Goal: Task Accomplishment & Management: Use online tool/utility

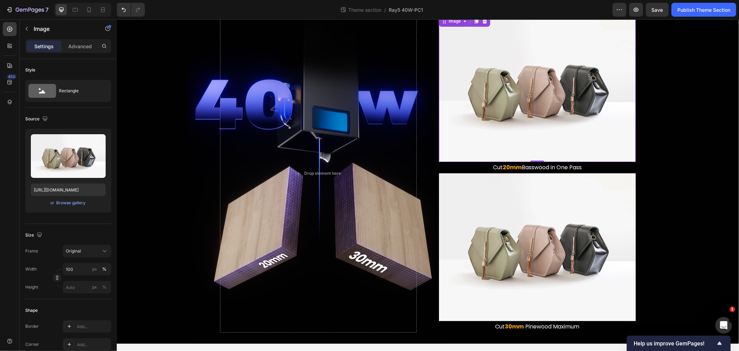
scroll to position [1, 0]
click at [510, 121] on img at bounding box center [537, 88] width 197 height 148
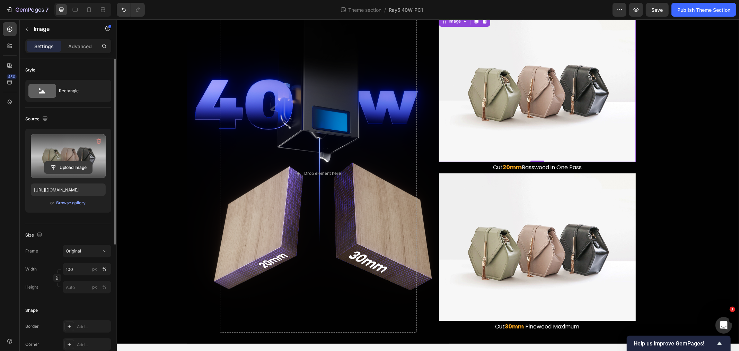
click at [73, 166] on input "file" at bounding box center [68, 168] width 48 height 12
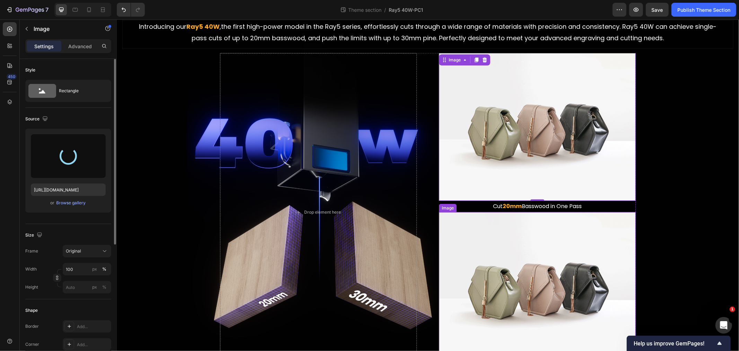
scroll to position [577, 0]
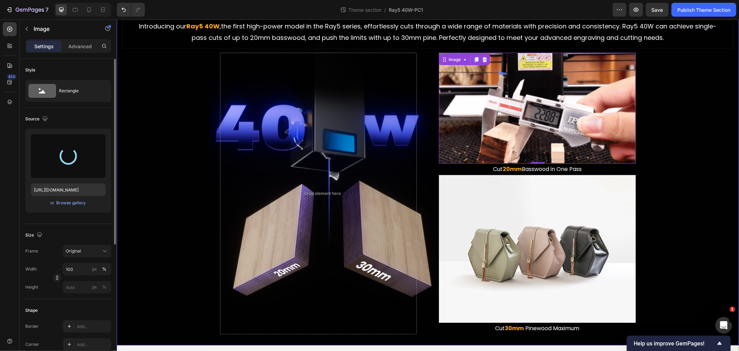
type input "[URL][DOMAIN_NAME]"
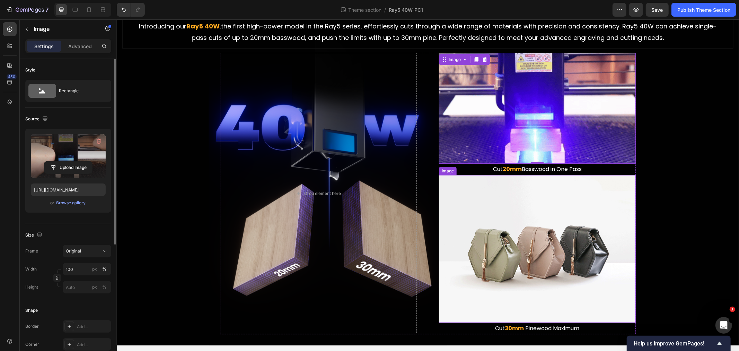
click at [526, 253] on img at bounding box center [537, 249] width 197 height 148
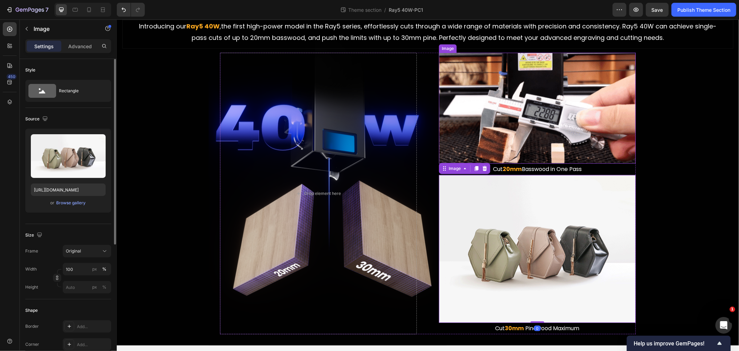
click at [486, 116] on img at bounding box center [537, 107] width 197 height 111
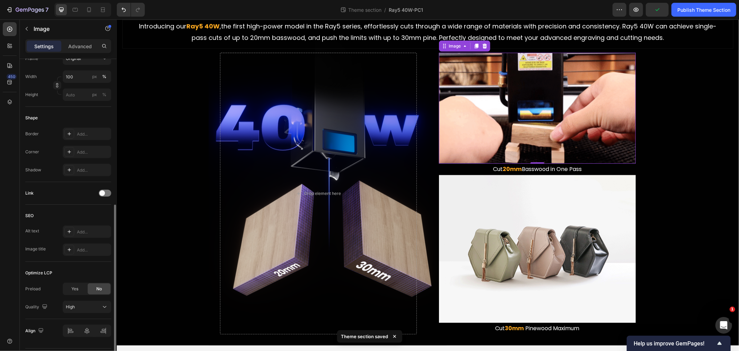
scroll to position [212, 0]
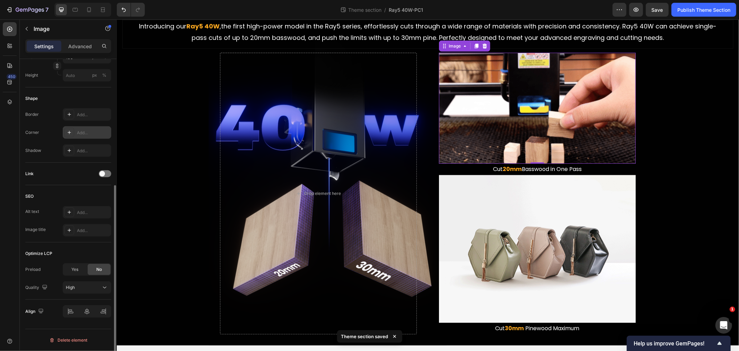
click at [84, 131] on div "Add..." at bounding box center [93, 133] width 33 height 6
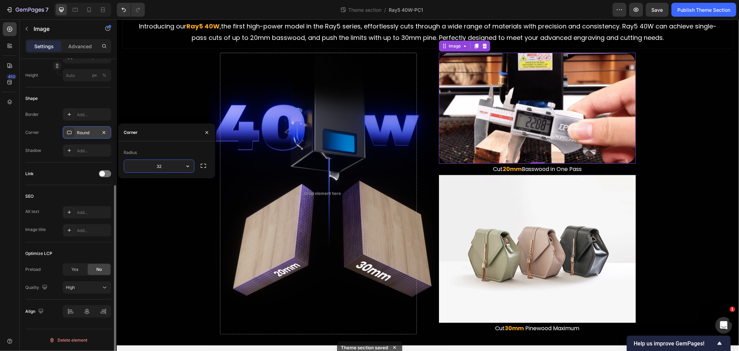
type input "3"
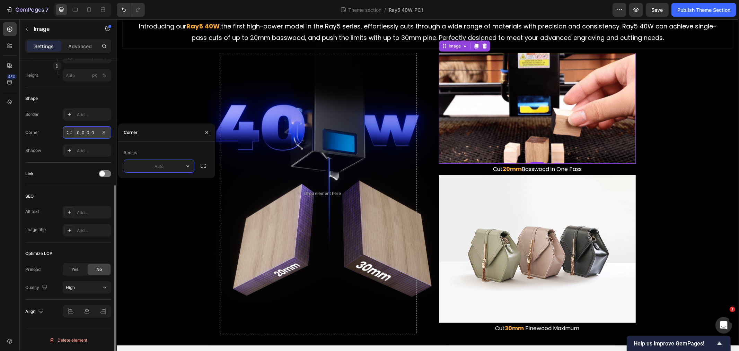
click at [723, 228] on div "Stronger, Also Thicker Heading The Ray5 Series You Know, Now More Powerful Than…" at bounding box center [427, 157] width 611 height 352
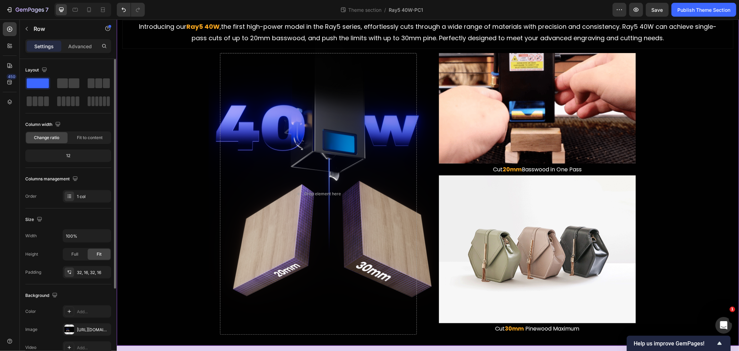
scroll to position [577, 0]
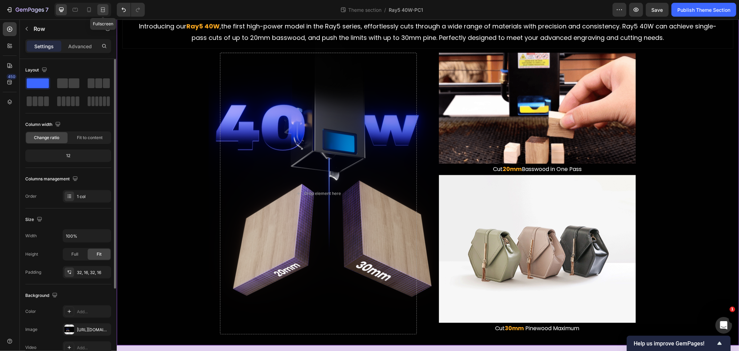
click at [103, 9] on icon at bounding box center [102, 9] width 7 height 7
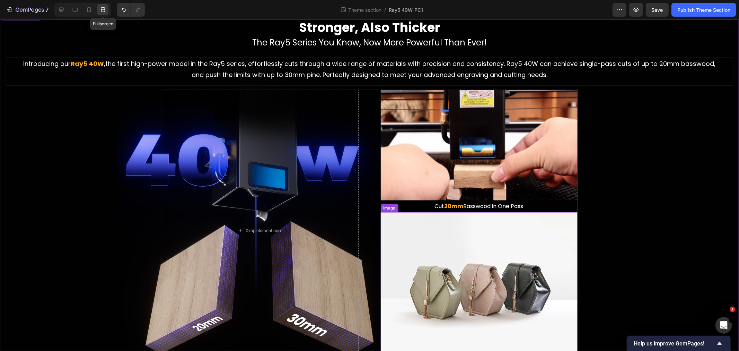
scroll to position [614, 0]
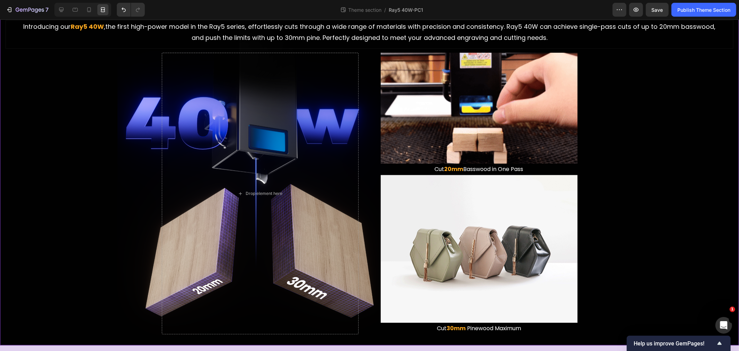
click at [643, 193] on div "Stronger, Also Thicker Heading The Ray5 Series You Know, Now More Powerful Than…" at bounding box center [370, 158] width 728 height 352
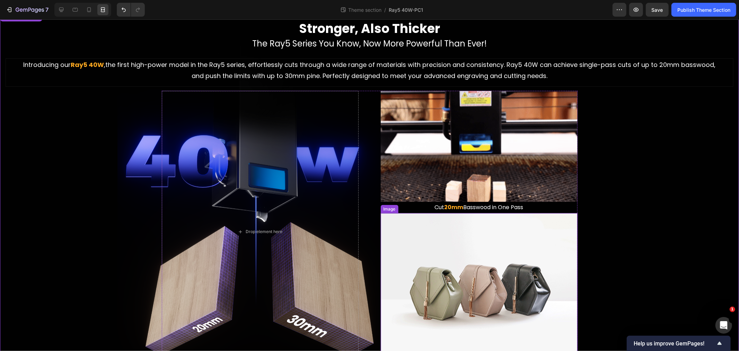
scroll to position [653, 0]
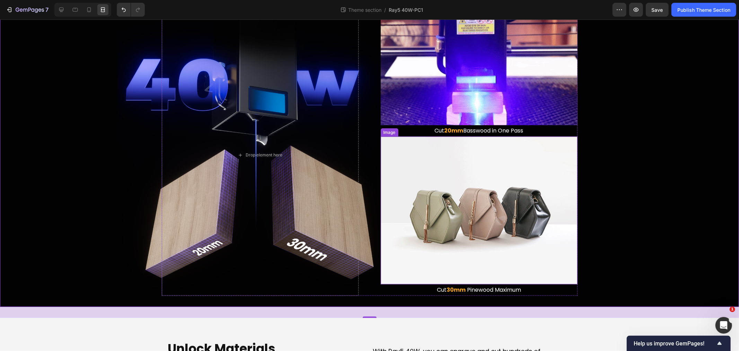
click at [487, 217] on img at bounding box center [479, 210] width 197 height 148
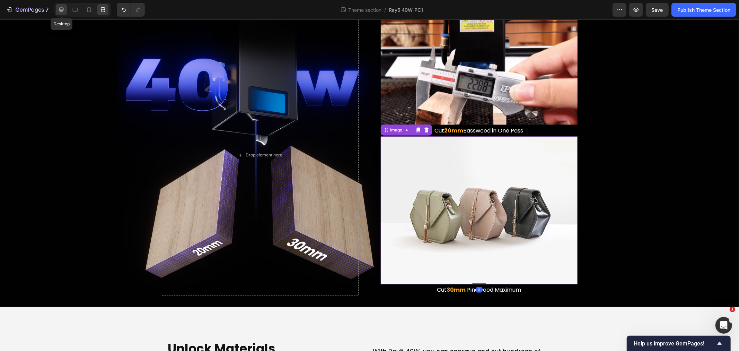
click at [59, 10] on icon at bounding box center [61, 9] width 7 height 7
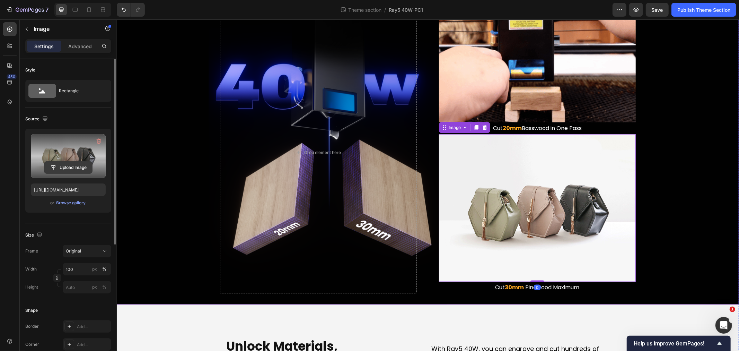
scroll to position [616, 0]
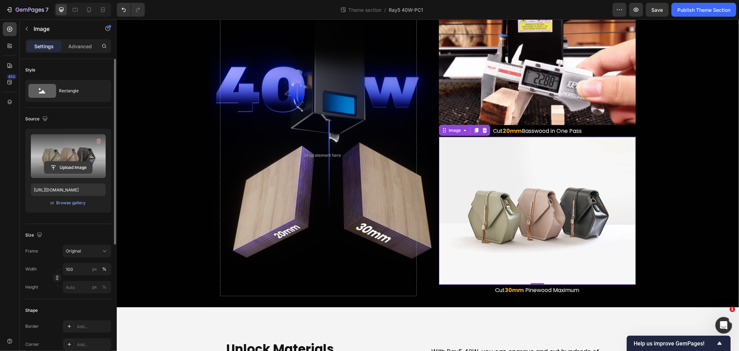
click at [68, 165] on input "file" at bounding box center [68, 168] width 48 height 12
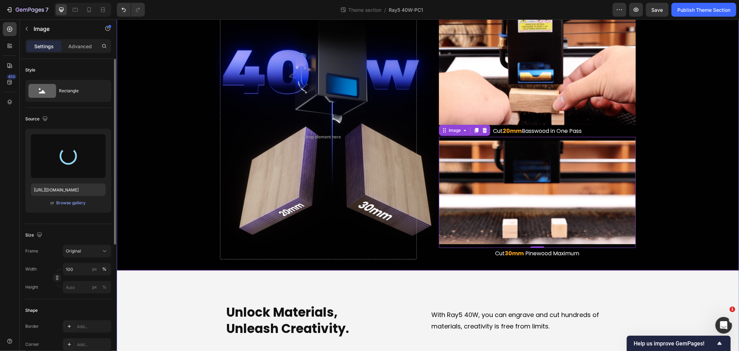
type input "[URL][DOMAIN_NAME]"
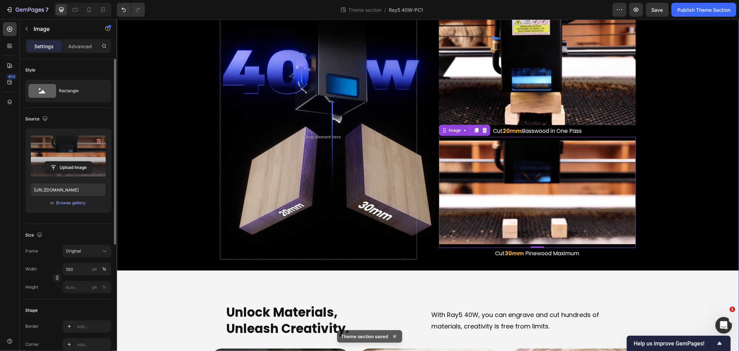
scroll to position [597, 0]
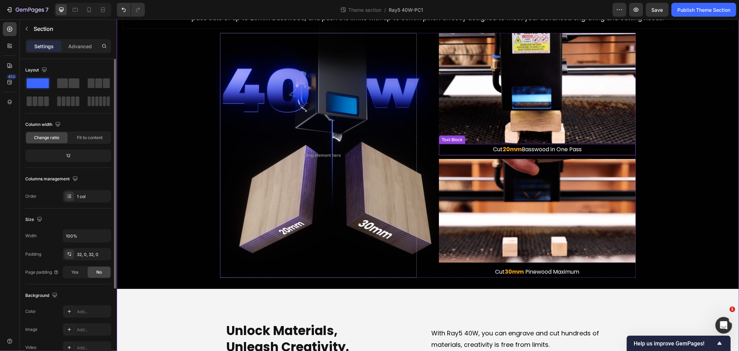
click at [503, 145] on strong "20mm" at bounding box center [512, 149] width 19 height 8
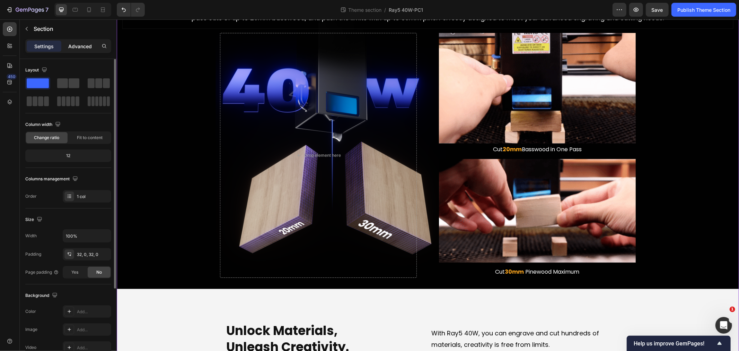
click at [81, 44] on p "Advanced" at bounding box center [80, 46] width 24 height 7
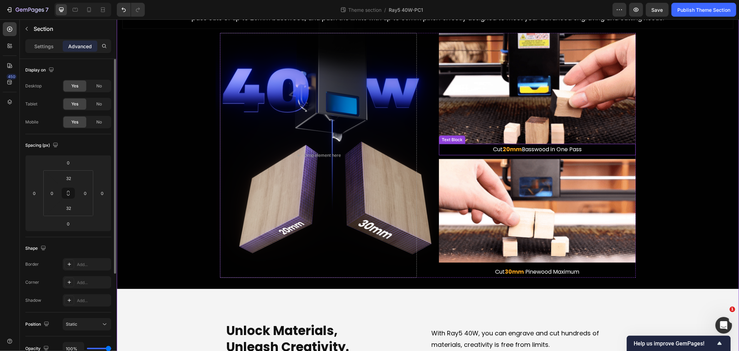
click at [529, 146] on p "Cut 20mm Basswood in One Pass" at bounding box center [536, 149] width 195 height 10
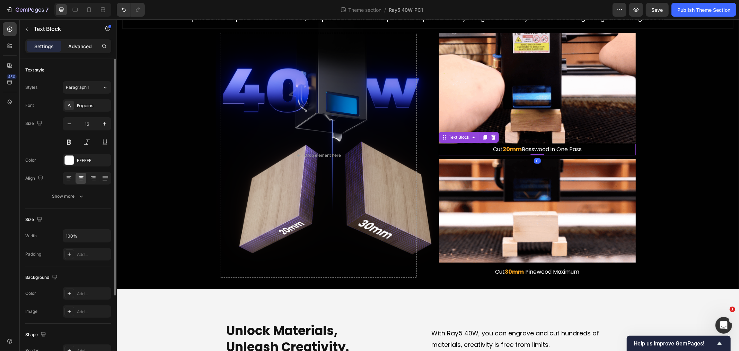
click at [85, 43] on p "Advanced" at bounding box center [80, 46] width 24 height 7
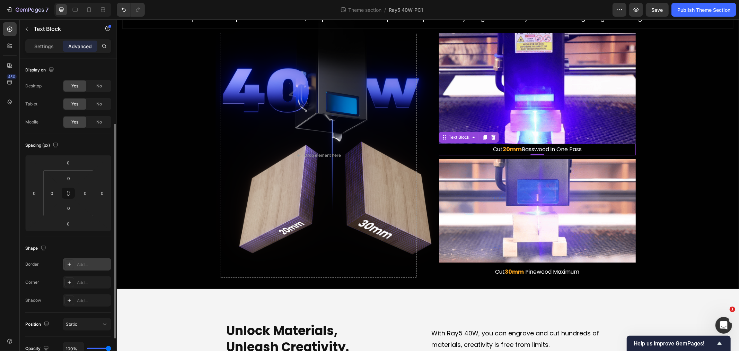
scroll to position [38, 0]
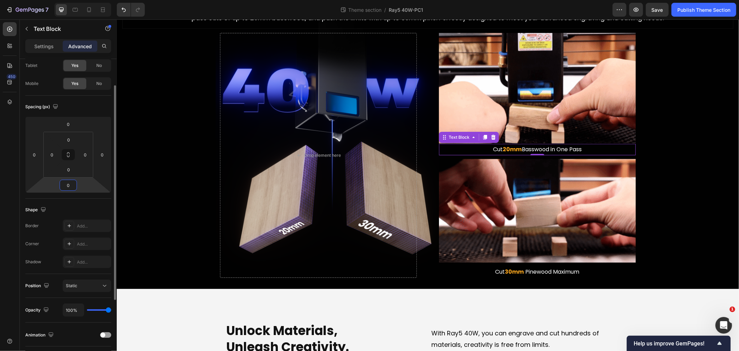
click at [71, 181] on input "0" at bounding box center [68, 185] width 14 height 10
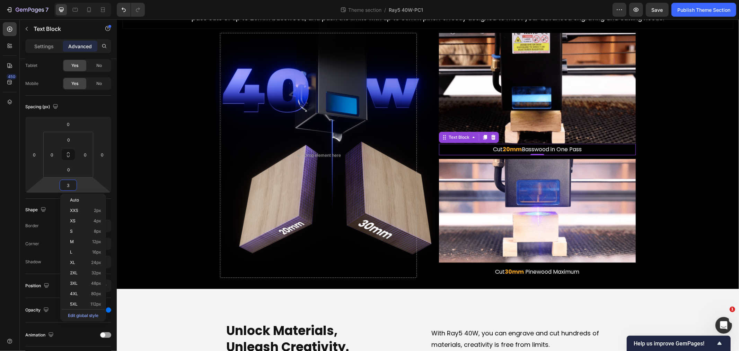
scroll to position [603, 0]
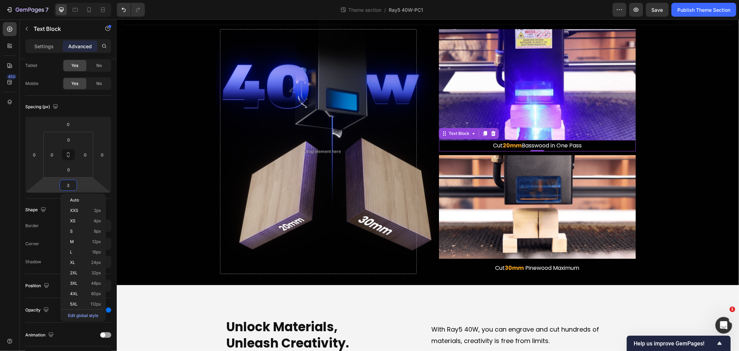
type input "32"
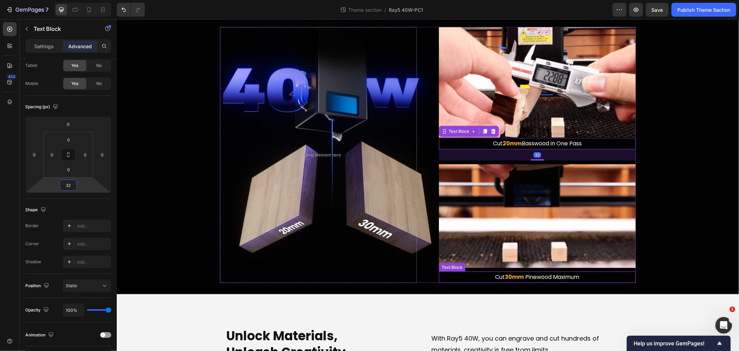
click at [505, 272] on strong "30mm" at bounding box center [514, 276] width 19 height 8
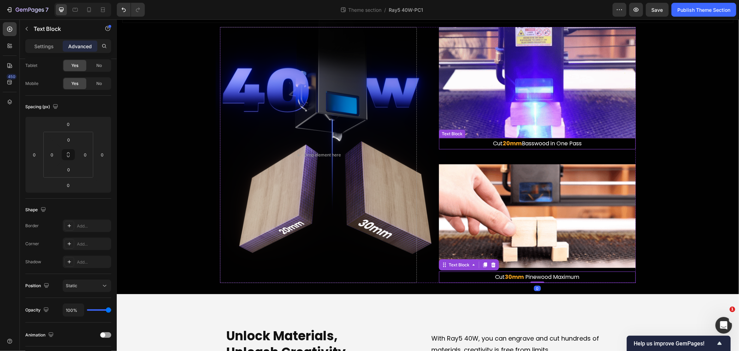
click at [521, 141] on p "Cut 20mm Basswood in One Pass" at bounding box center [536, 143] width 195 height 10
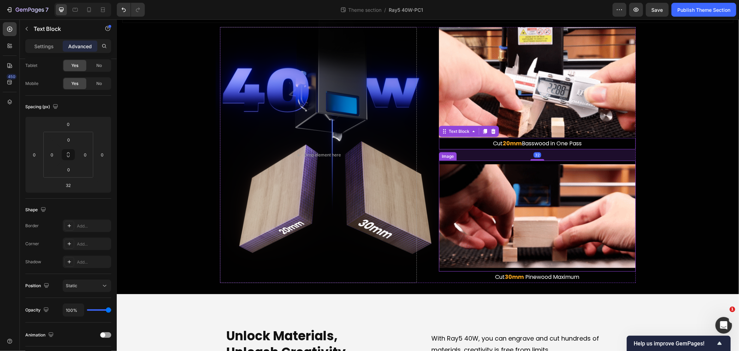
click at [526, 274] on p "Cut 30mm Pinewood Maximum" at bounding box center [536, 277] width 195 height 10
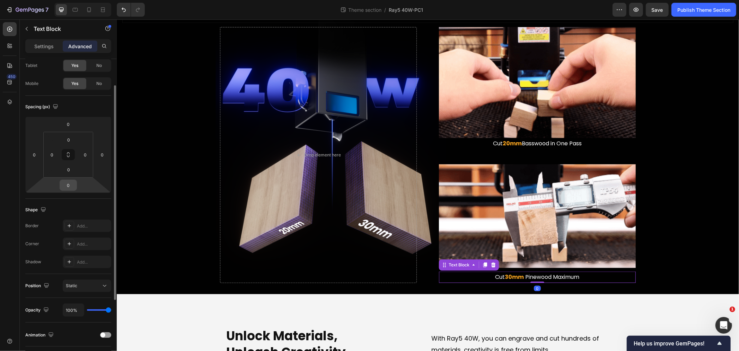
click at [69, 184] on input "0" at bounding box center [68, 185] width 14 height 10
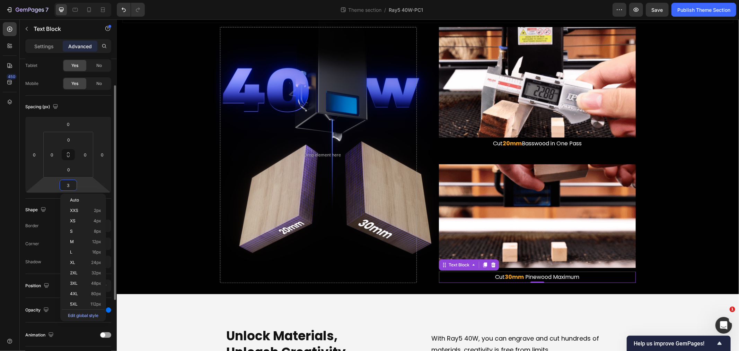
type input "32"
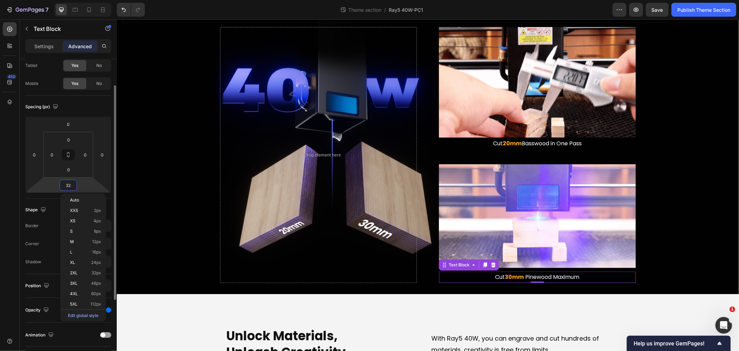
scroll to position [608, 0]
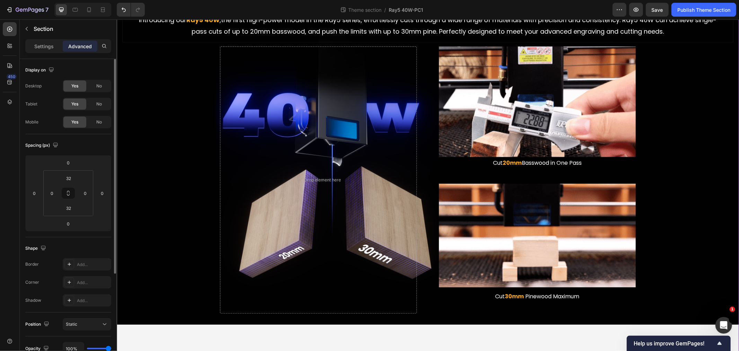
scroll to position [570, 0]
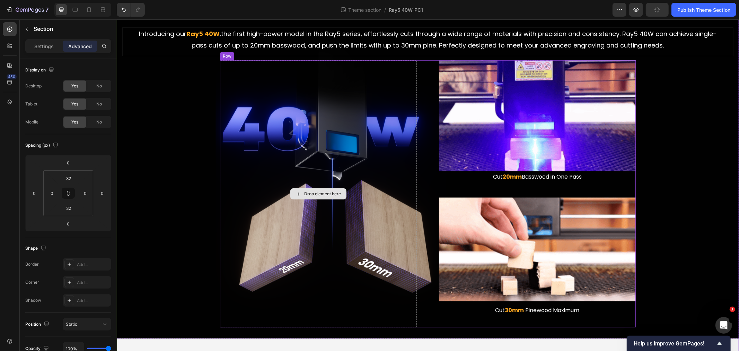
click at [231, 102] on div "Drop element here" at bounding box center [318, 193] width 197 height 267
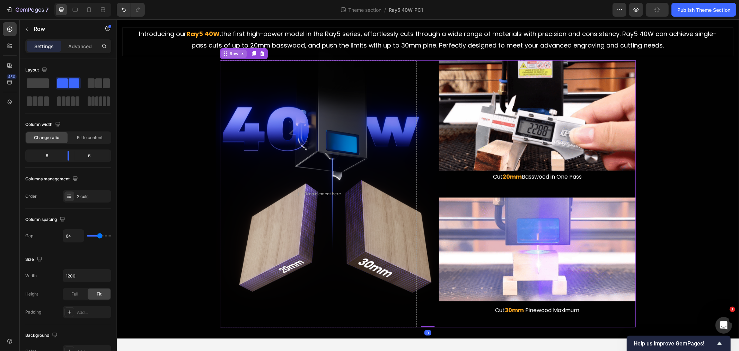
click at [233, 50] on div "Row" at bounding box center [233, 53] width 11 height 6
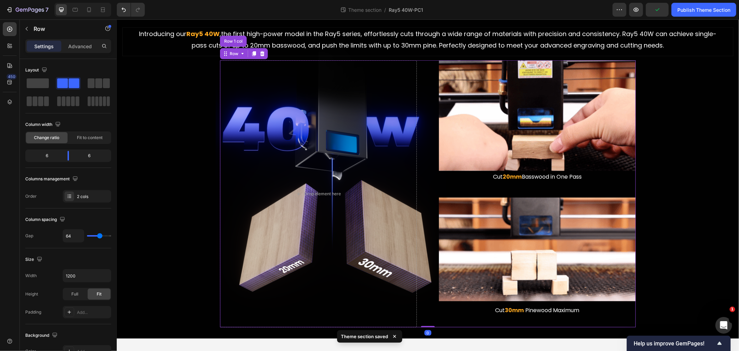
scroll to position [191, 0]
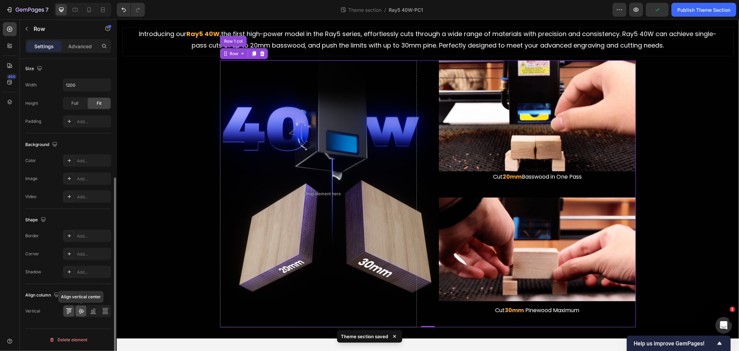
click at [79, 311] on icon at bounding box center [81, 311] width 6 height 5
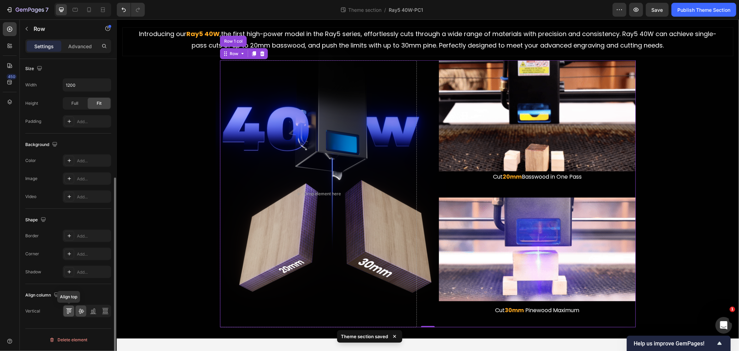
click at [67, 311] on icon at bounding box center [68, 311] width 2 height 5
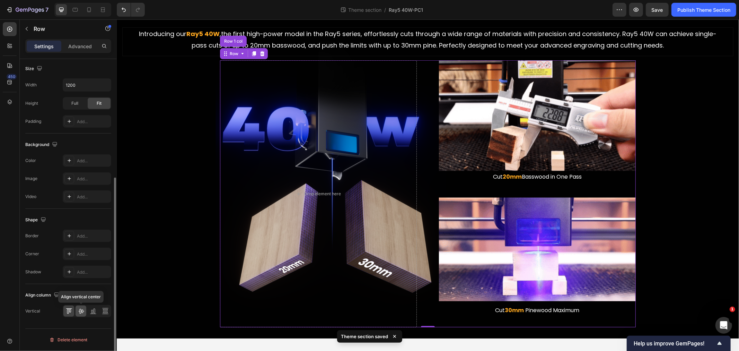
click at [80, 312] on icon at bounding box center [81, 310] width 7 height 7
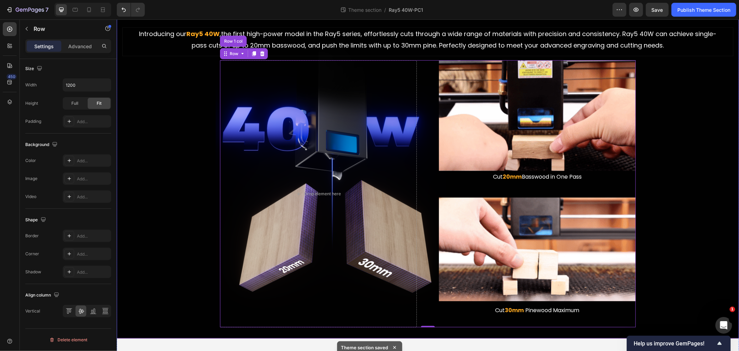
click at [157, 185] on div "Stronger, Also Thicker Heading The Ray5 Series You Know, Now More Powerful Than…" at bounding box center [427, 158] width 611 height 338
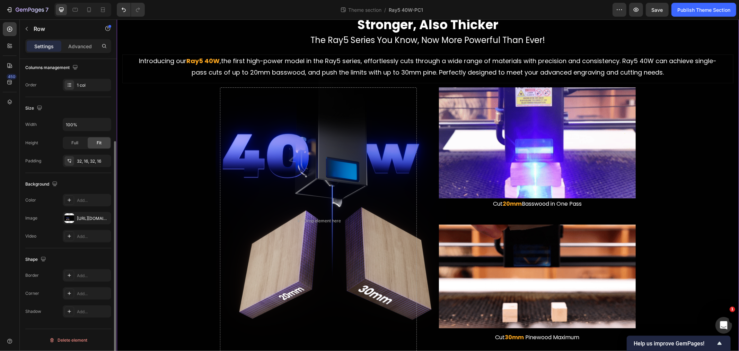
scroll to position [531, 0]
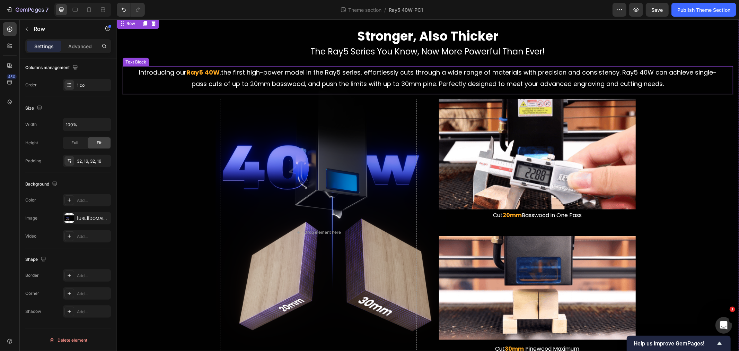
click at [363, 68] on span "the first high-power model in the Ray5 series, effortlessly cuts through a wide…" at bounding box center [454, 78] width 525 height 20
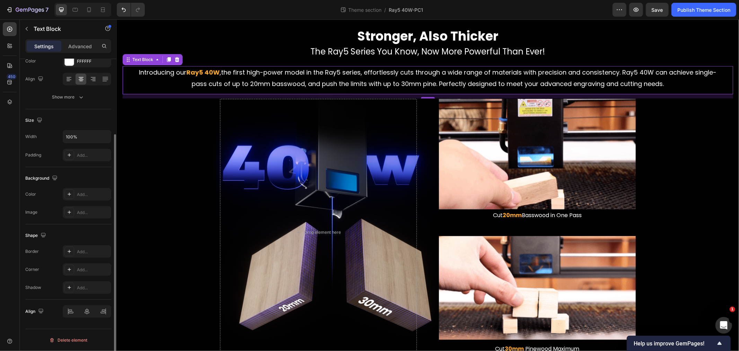
scroll to position [0, 0]
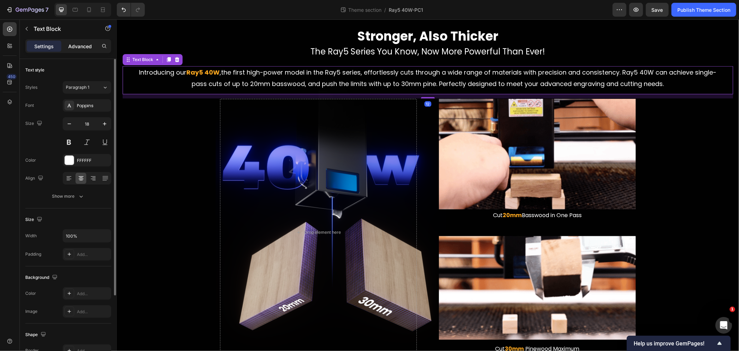
click at [79, 45] on p "Advanced" at bounding box center [80, 46] width 24 height 7
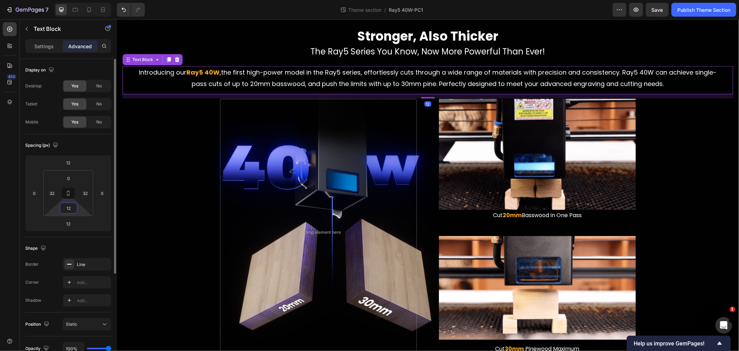
click at [67, 210] on input "12" at bounding box center [69, 208] width 14 height 10
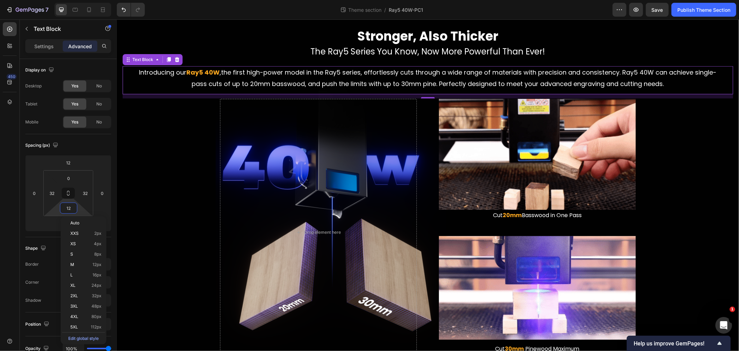
click at [14, 212] on div "450" at bounding box center [10, 178] width 14 height 312
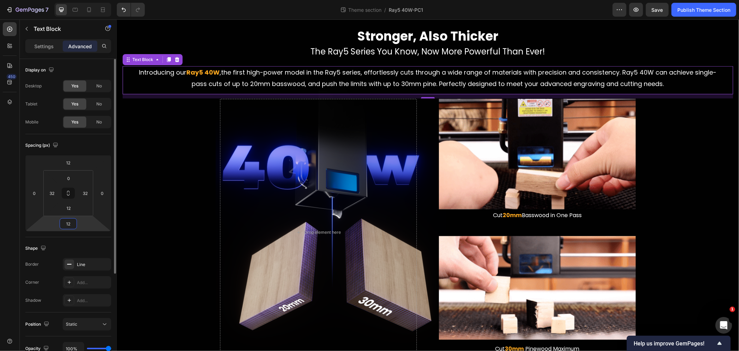
click at [69, 223] on input "12" at bounding box center [68, 223] width 14 height 10
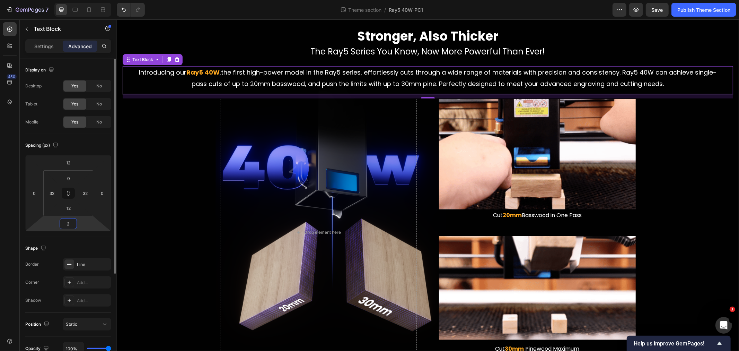
type input "24"
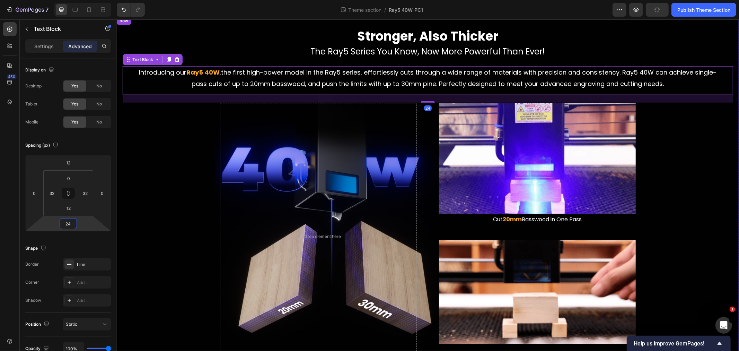
click at [163, 224] on div "Stronger, Also Thicker Heading The Ray5 Series You Know, Now More Powerful Than…" at bounding box center [427, 198] width 611 height 342
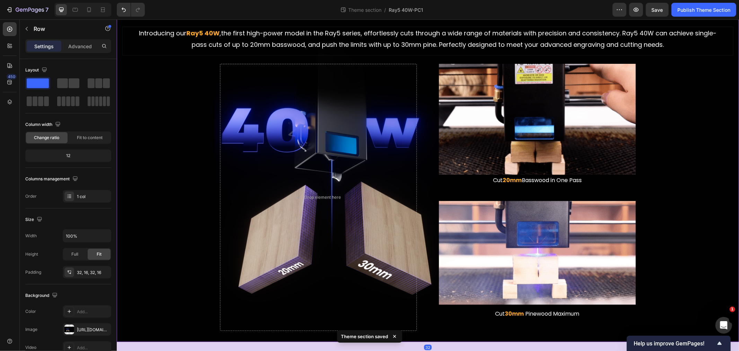
scroll to position [531, 0]
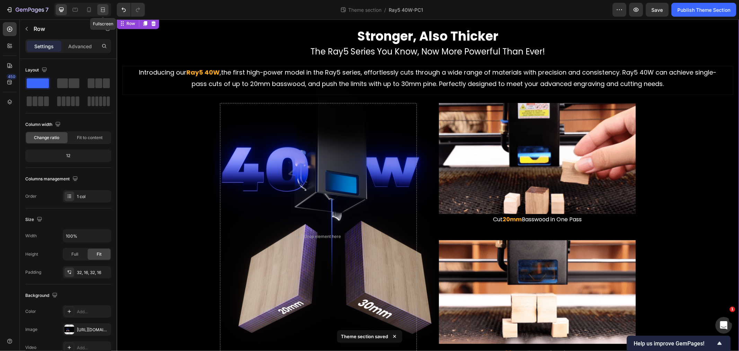
click at [101, 9] on icon at bounding box center [102, 9] width 7 height 7
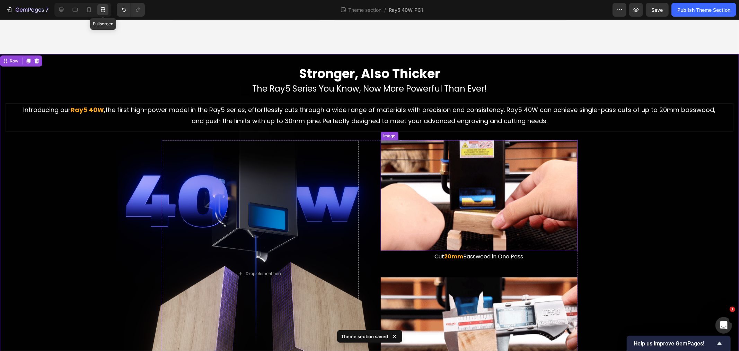
scroll to position [568, 0]
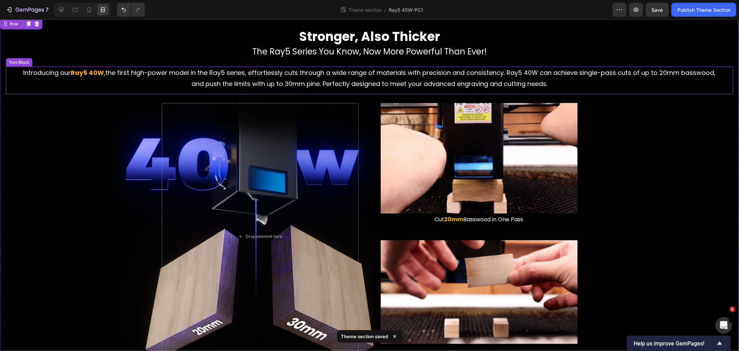
click at [513, 82] on span "the first high-power model in the Ray5 series, effortlessly cuts through a wide…" at bounding box center [411, 78] width 610 height 20
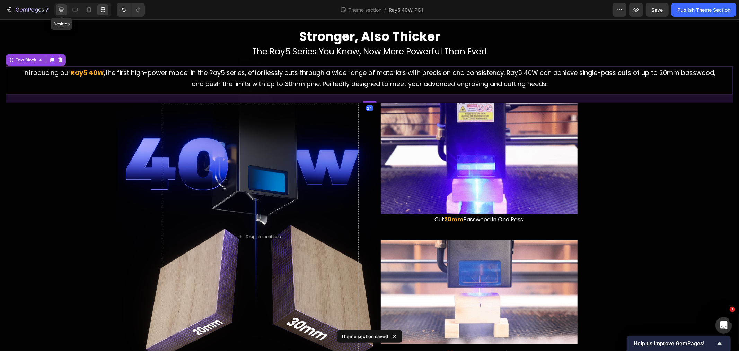
click at [62, 7] on icon at bounding box center [61, 9] width 7 height 7
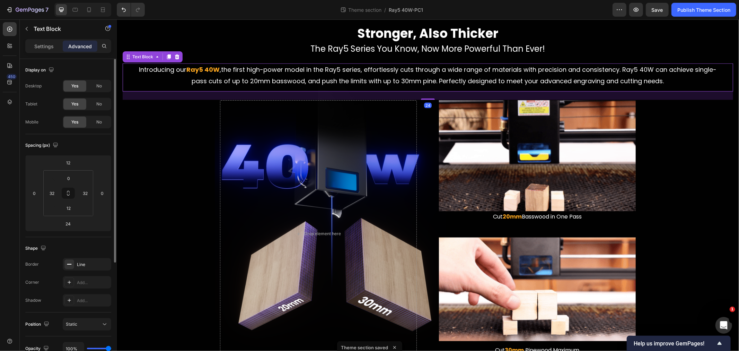
scroll to position [531, 0]
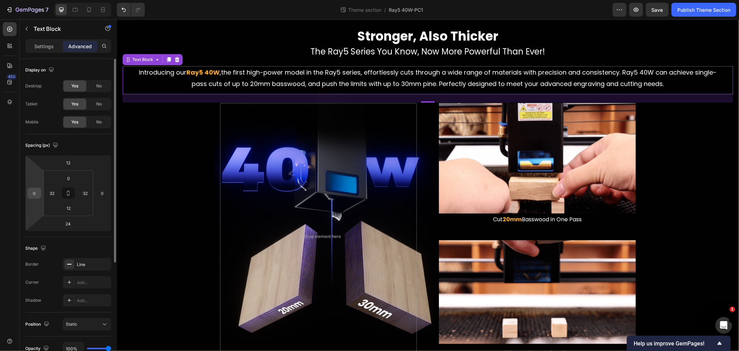
click at [30, 191] on input "0" at bounding box center [34, 193] width 10 height 10
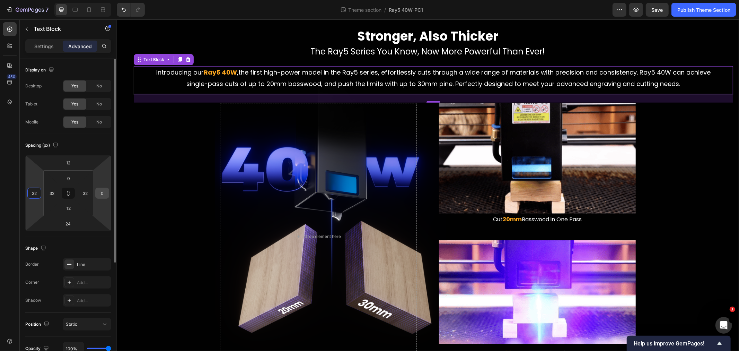
type input "32"
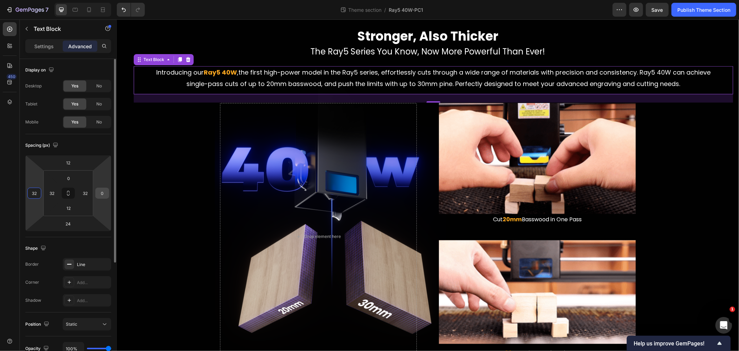
click at [101, 191] on input "0" at bounding box center [102, 193] width 10 height 10
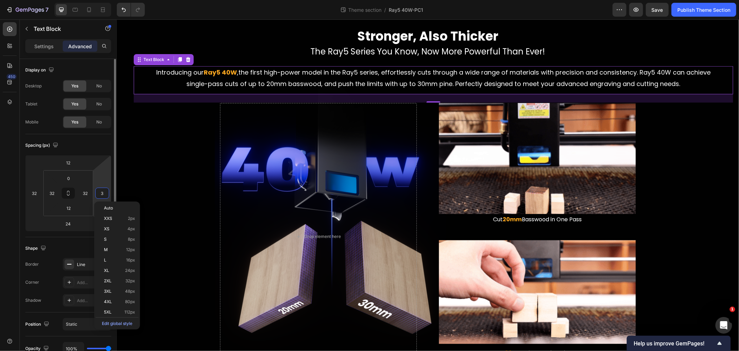
type input "32"
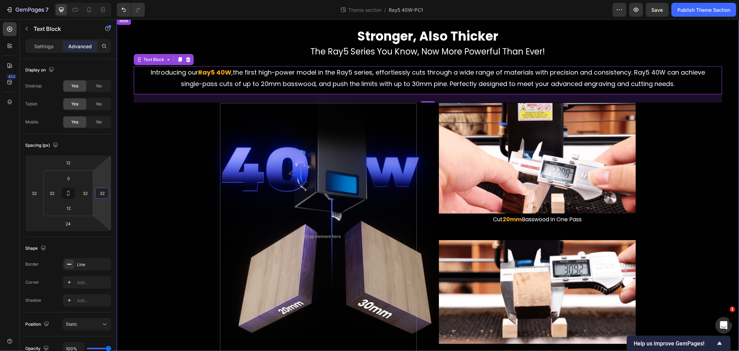
click at [155, 172] on div "Stronger, Also Thicker Heading The Ray5 Series You Know, Now More Powerful Than…" at bounding box center [427, 198] width 611 height 342
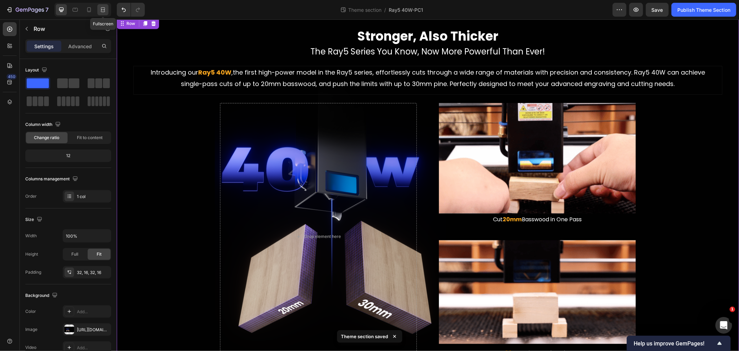
click at [100, 11] on icon at bounding box center [102, 9] width 7 height 7
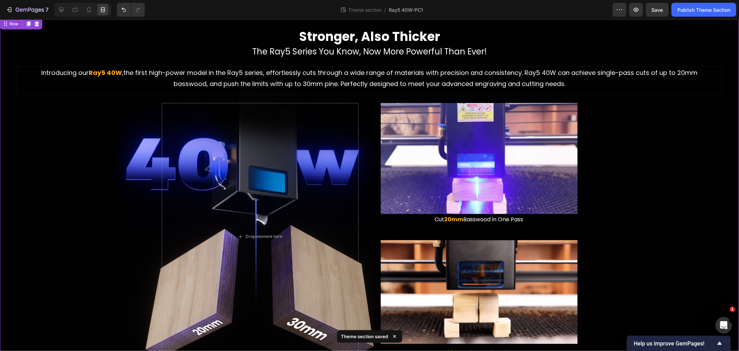
click at [649, 226] on div "Stronger, Also Thicker Heading The Ray5 Series You Know, Now More Powerful Than…" at bounding box center [370, 199] width 728 height 342
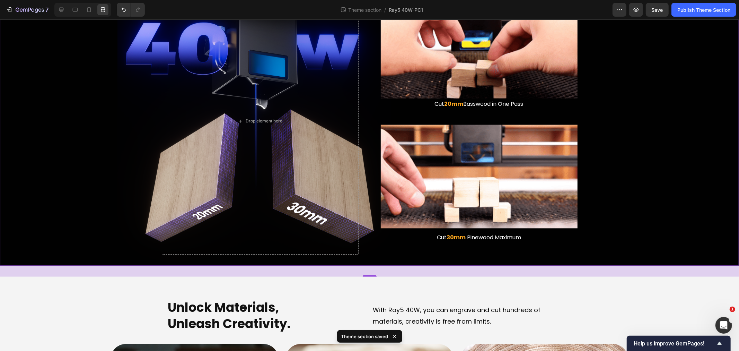
click at [649, 226] on div "Stronger, Also Thicker Heading The Ray5 Series You Know, Now More Powerful Than…" at bounding box center [370, 83] width 728 height 342
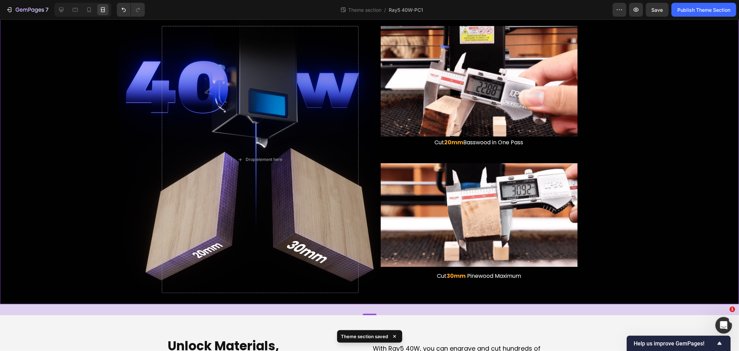
click at [649, 226] on div "Stronger, Also Thicker Heading The Ray5 Series You Know, Now More Powerful Than…" at bounding box center [370, 122] width 728 height 342
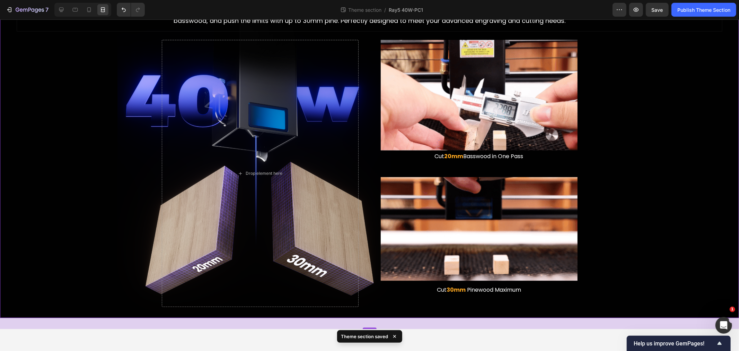
scroll to position [645, 0]
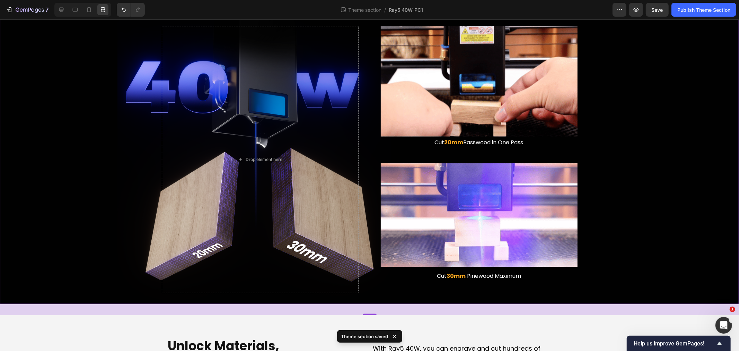
click at [649, 226] on div "Stronger, Also Thicker Heading The Ray5 Series You Know, Now More Powerful Than…" at bounding box center [370, 122] width 728 height 342
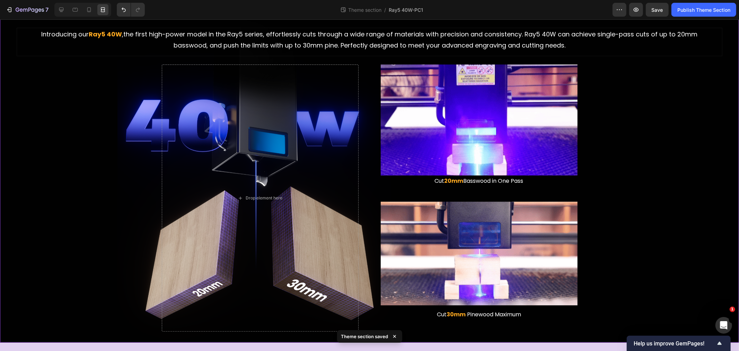
click at [615, 209] on div "Stronger, Also Thicker Heading The Ray5 Series You Know, Now More Powerful Than…" at bounding box center [370, 160] width 728 height 342
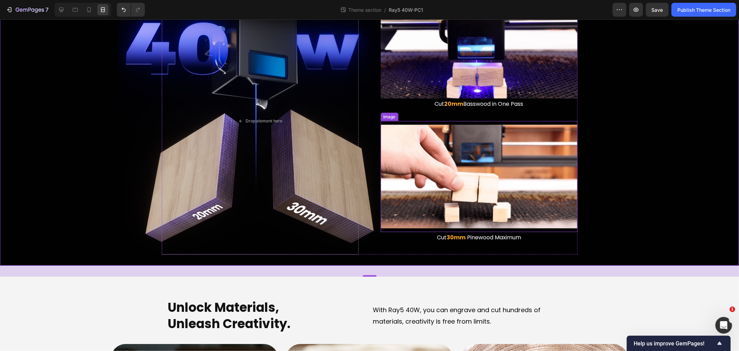
scroll to position [607, 0]
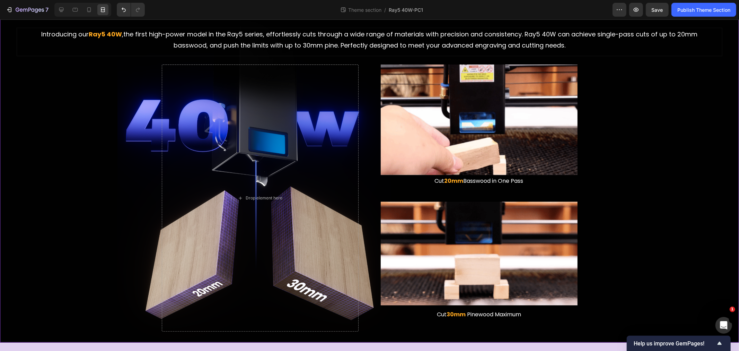
click at [67, 151] on div "Stronger, Also Thicker Heading The Ray5 Series You Know, Now More Powerful Than…" at bounding box center [370, 160] width 728 height 342
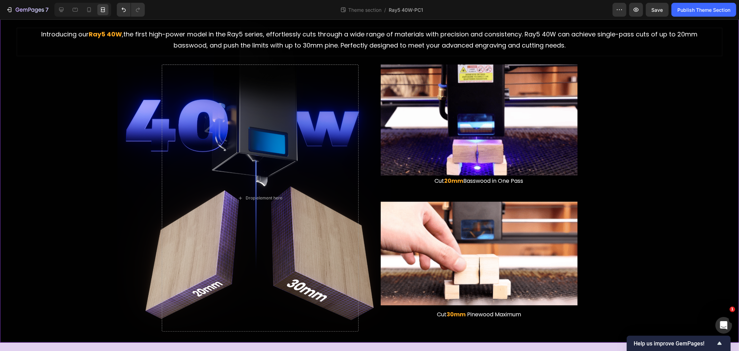
click at [637, 149] on div "Stronger, Also Thicker Heading The Ray5 Series You Know, Now More Powerful Than…" at bounding box center [370, 160] width 728 height 342
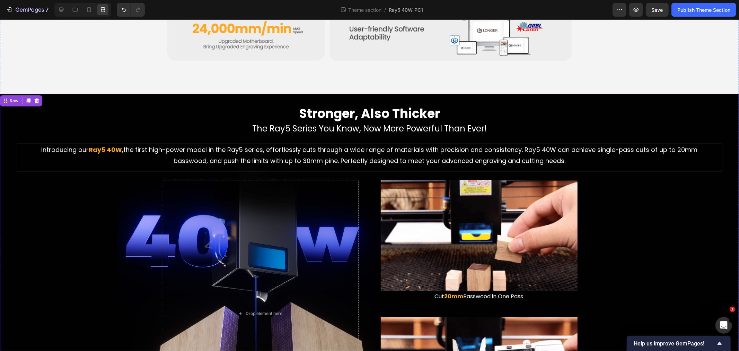
scroll to position [414, 0]
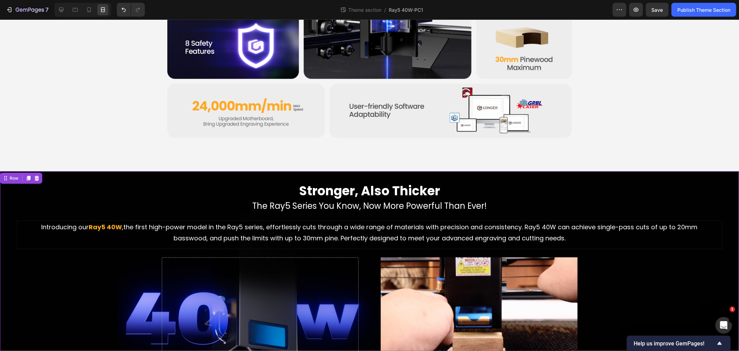
click at [328, 195] on h2 "Stronger, Also Thicker" at bounding box center [370, 191] width 728 height 18
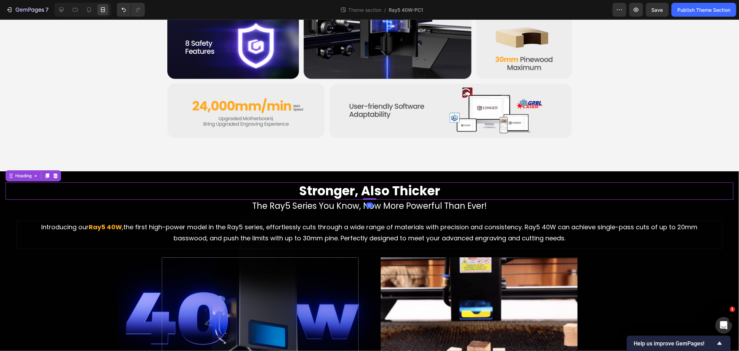
click at [331, 208] on h2 "The Ray5 Series You Know, Now More Powerful Than Ever!" at bounding box center [370, 205] width 728 height 12
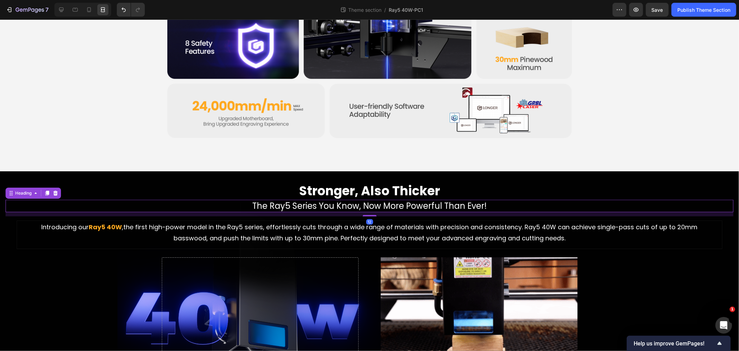
click at [346, 231] on span "the first high-power model in the Ray5 series, effortlessly cuts through a wide…" at bounding box center [411, 232] width 574 height 20
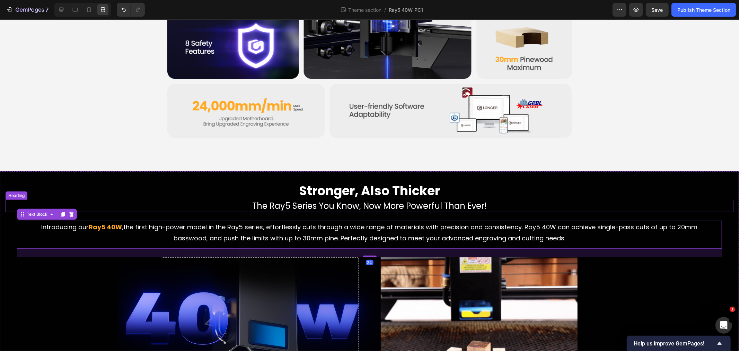
click at [328, 189] on h2 "Stronger, Also Thicker" at bounding box center [370, 191] width 728 height 18
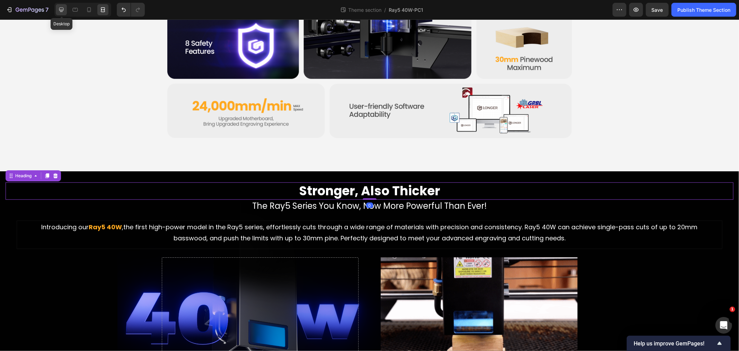
click at [62, 7] on icon at bounding box center [61, 9] width 7 height 7
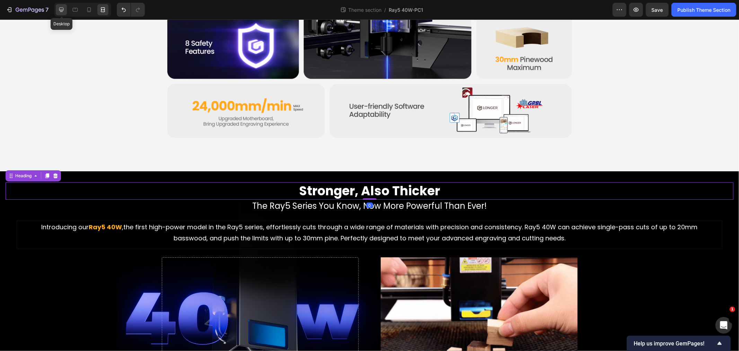
scroll to position [377, 0]
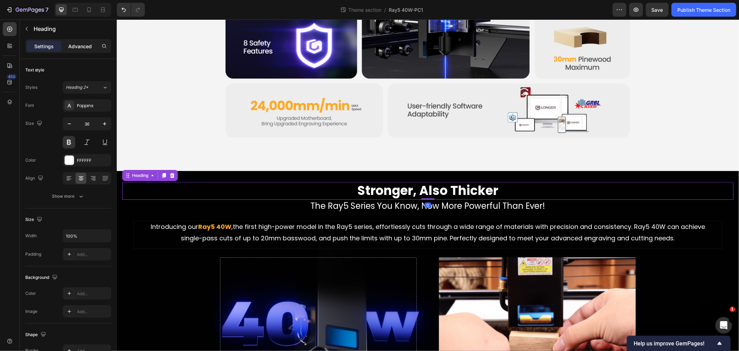
click at [84, 46] on p "Advanced" at bounding box center [80, 46] width 24 height 7
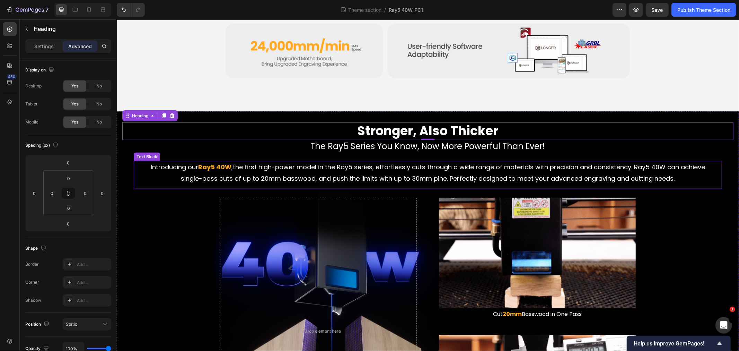
scroll to position [647, 0]
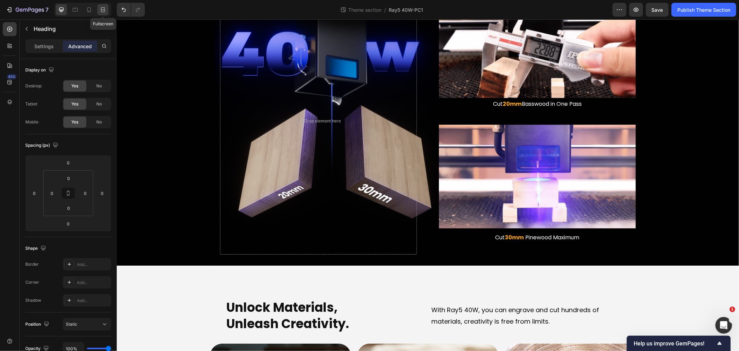
click at [103, 8] on icon at bounding box center [102, 9] width 7 height 7
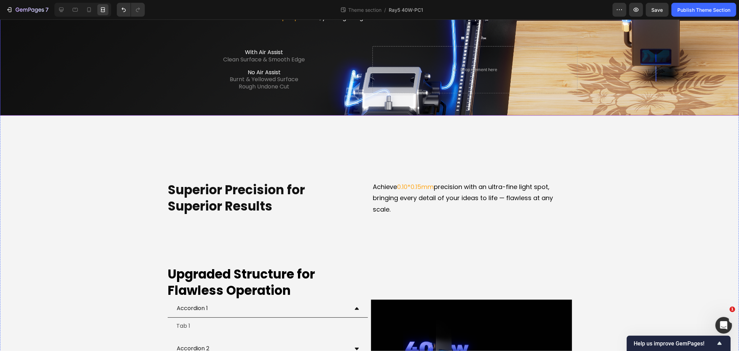
scroll to position [1454, 0]
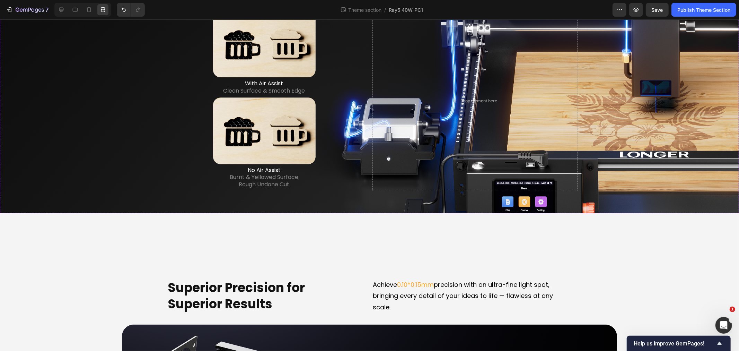
click at [104, 202] on div "Built-in Air Assist for Perfect Precision Heading With one-touch air pump contr…" at bounding box center [370, 80] width 728 height 242
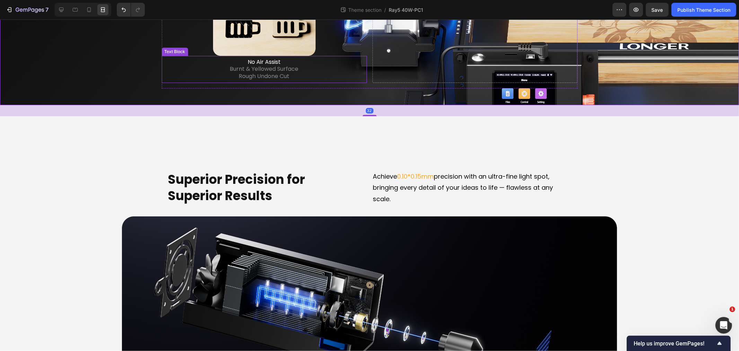
scroll to position [1531, 0]
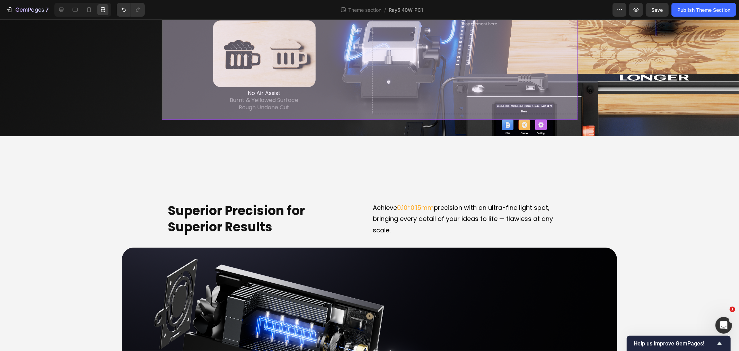
drag, startPoint x: 172, startPoint y: 77, endPoint x: 450, endPoint y: 348, distance: 388.0
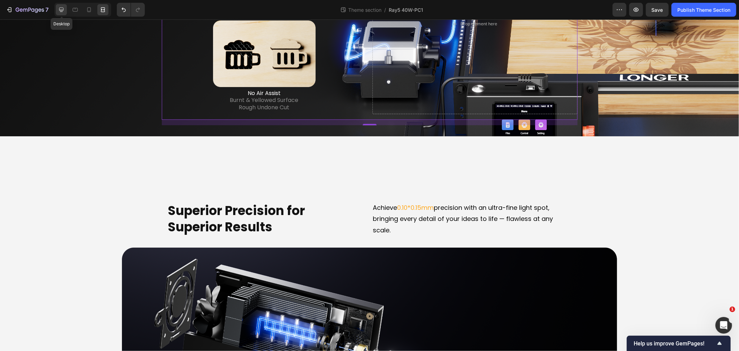
click at [63, 9] on icon at bounding box center [61, 10] width 5 height 5
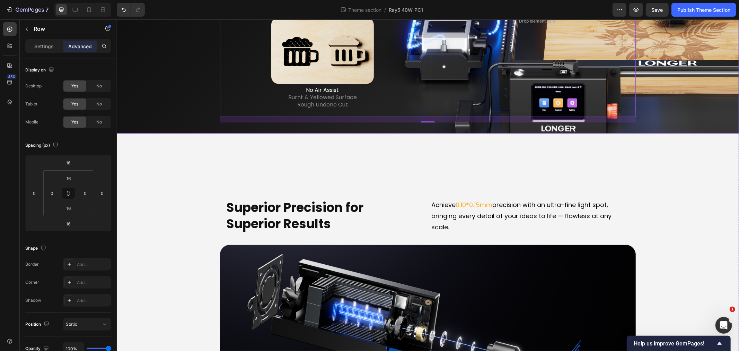
scroll to position [1455, 0]
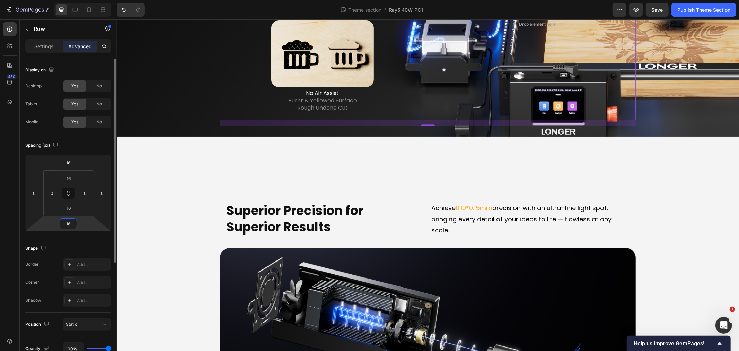
click at [68, 225] on input "16" at bounding box center [68, 223] width 14 height 10
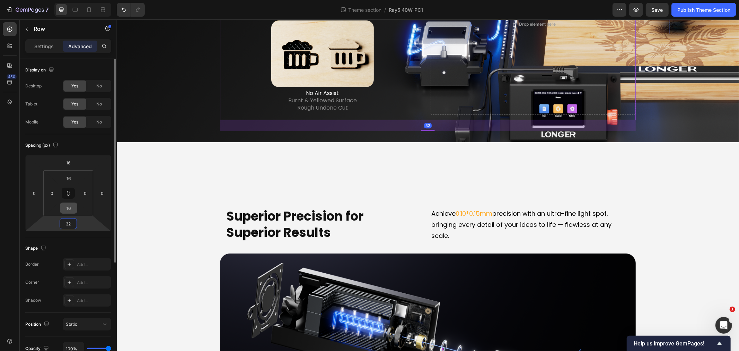
type input "32"
click at [72, 207] on input "16" at bounding box center [69, 208] width 14 height 10
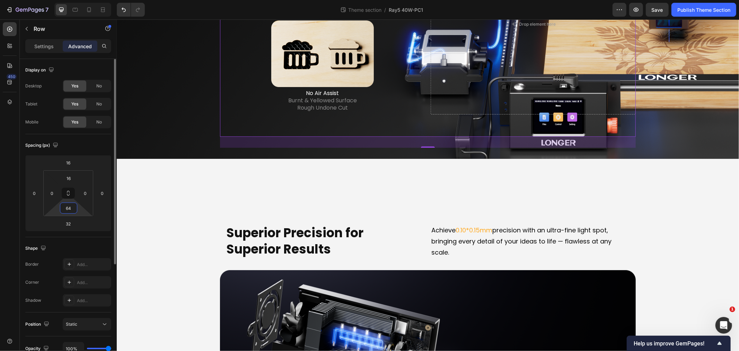
type input "6"
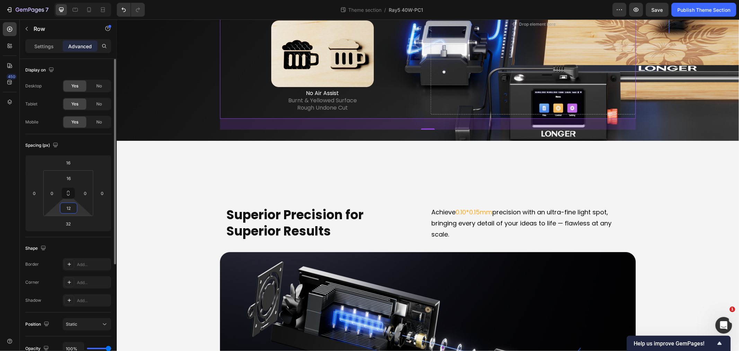
type input "1"
type input "128"
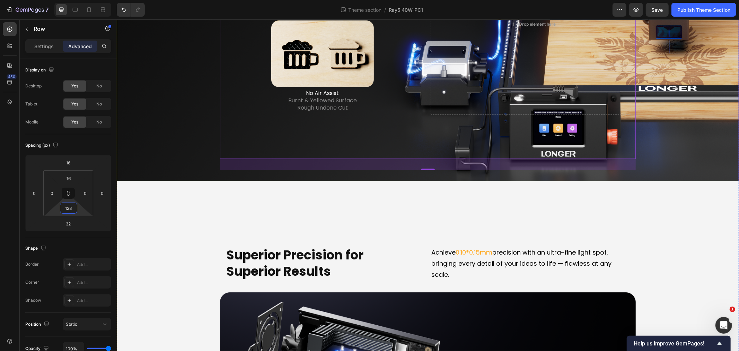
click at [164, 169] on div "Built-in Air Assist for Perfect Precision Heading With one-touch air pump contr…" at bounding box center [427, 26] width 611 height 287
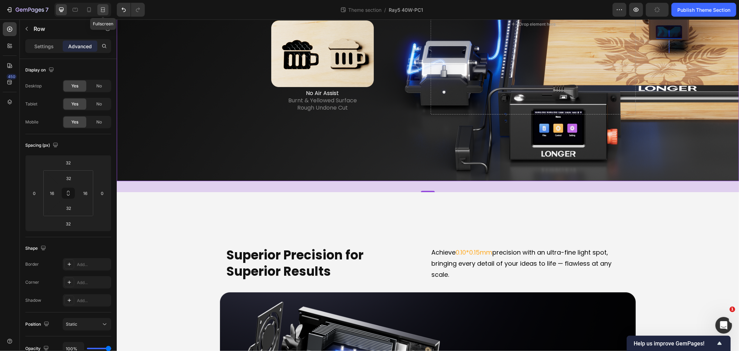
click at [101, 10] on icon at bounding box center [102, 9] width 7 height 7
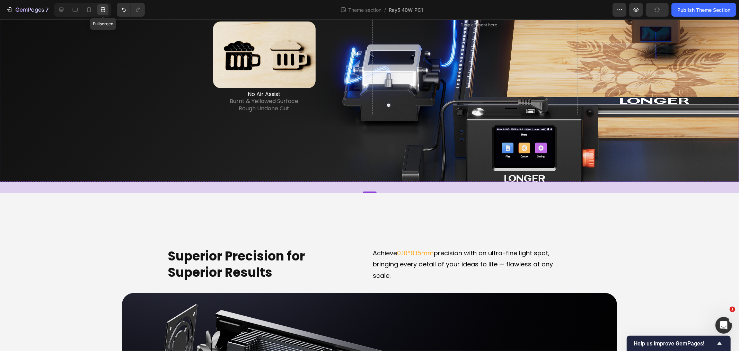
scroll to position [1531, 0]
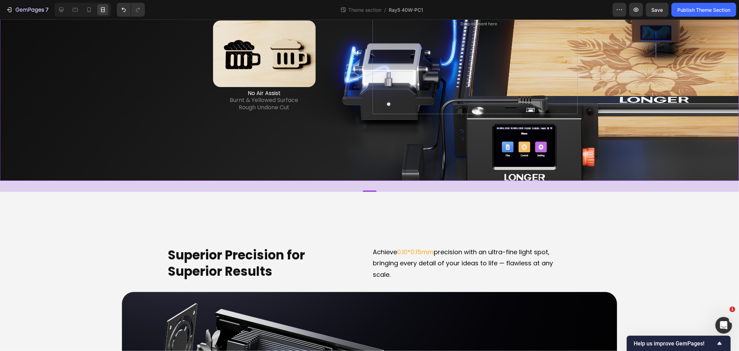
click at [133, 169] on div "Built-in Air Assist for Perfect Precision Heading With one-touch air pump contr…" at bounding box center [370, 26] width 728 height 287
click at [60, 9] on icon at bounding box center [61, 9] width 7 height 7
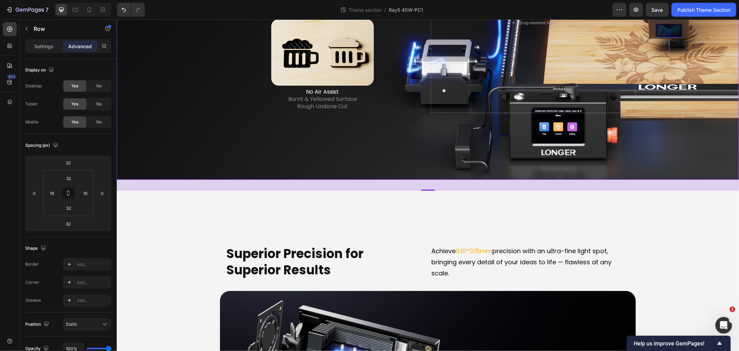
scroll to position [1455, 0]
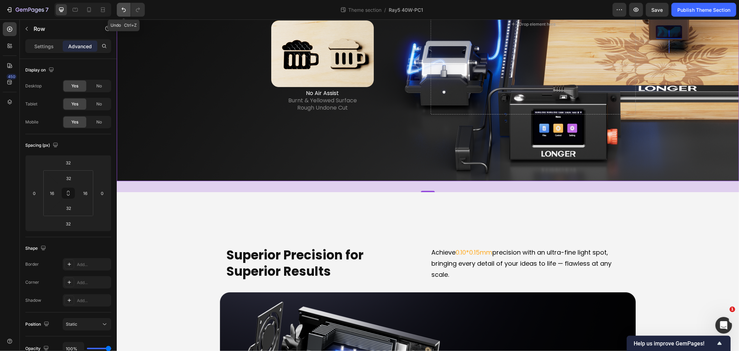
click at [126, 9] on icon "Undo/Redo" at bounding box center [123, 9] width 7 height 7
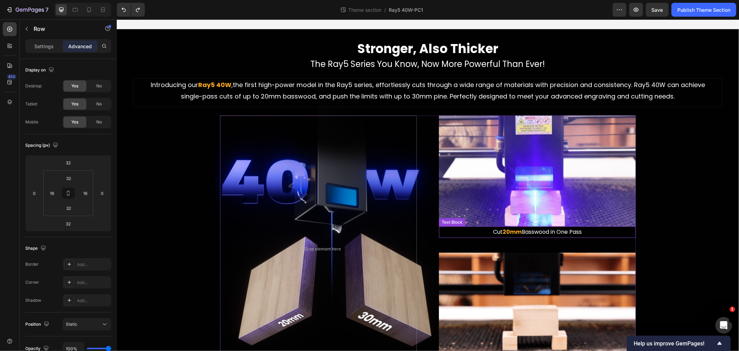
scroll to position [569, 0]
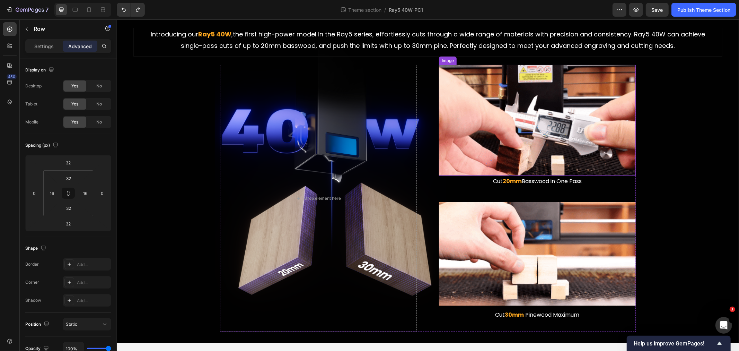
click at [482, 115] on img at bounding box center [537, 119] width 197 height 111
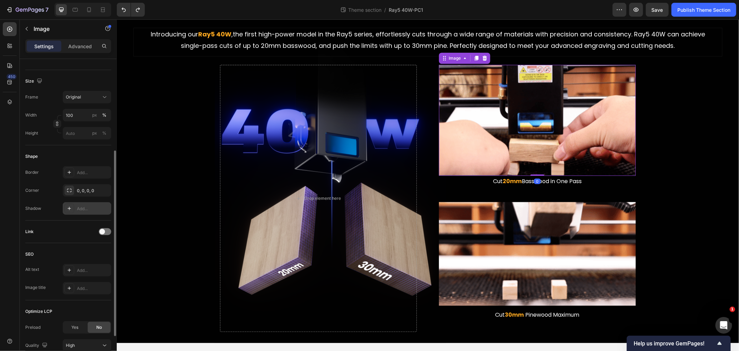
scroll to position [192, 0]
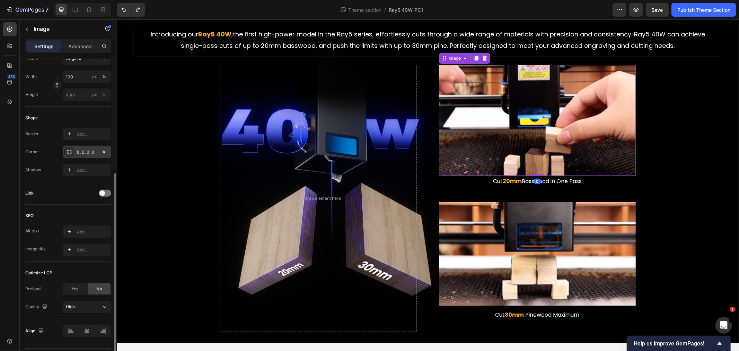
click at [87, 149] on div "0, 0, 0, 0" at bounding box center [87, 152] width 20 height 6
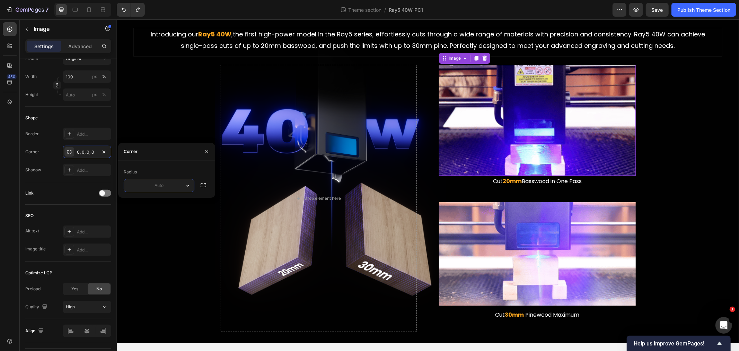
click at [158, 187] on input "text" at bounding box center [159, 185] width 70 height 12
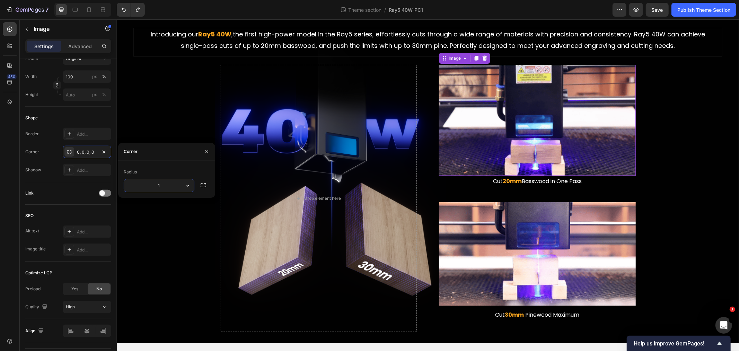
type input "12"
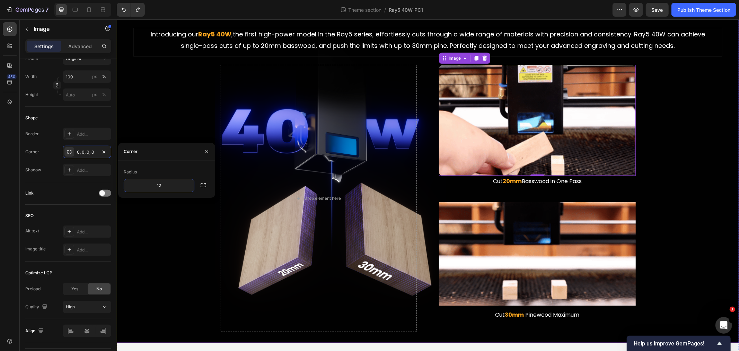
click at [177, 246] on div "Stronger, Also Thicker Heading The Ray5 Series You Know, Now More Powerful Than…" at bounding box center [427, 160] width 611 height 342
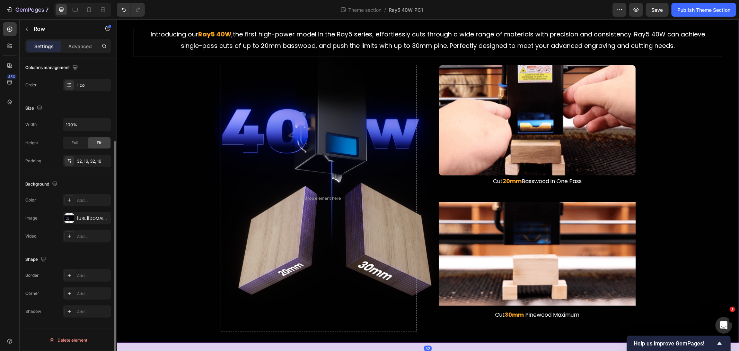
scroll to position [0, 0]
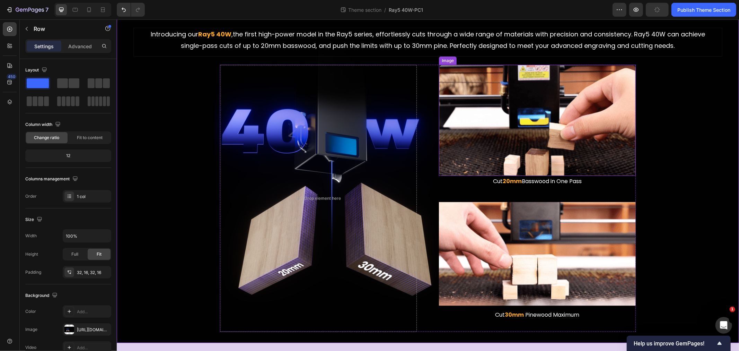
click at [462, 139] on img at bounding box center [537, 119] width 197 height 111
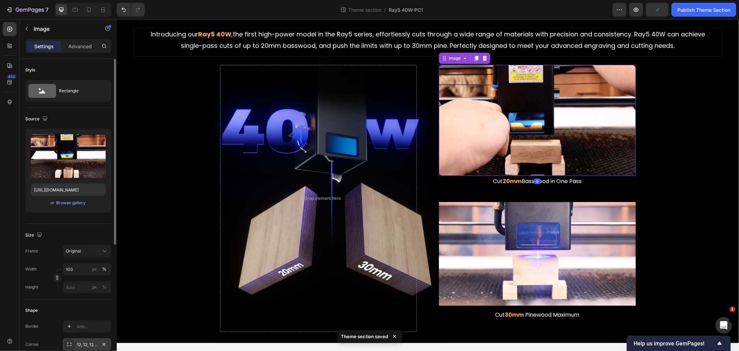
click at [90, 343] on div "12, 12, 12, 12" at bounding box center [87, 344] width 20 height 6
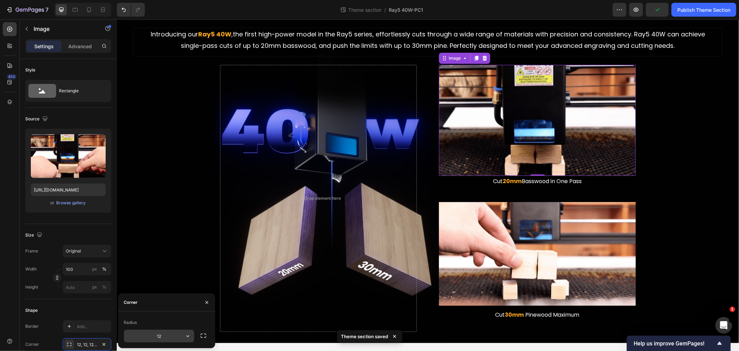
click at [170, 331] on input "12" at bounding box center [159, 336] width 70 height 12
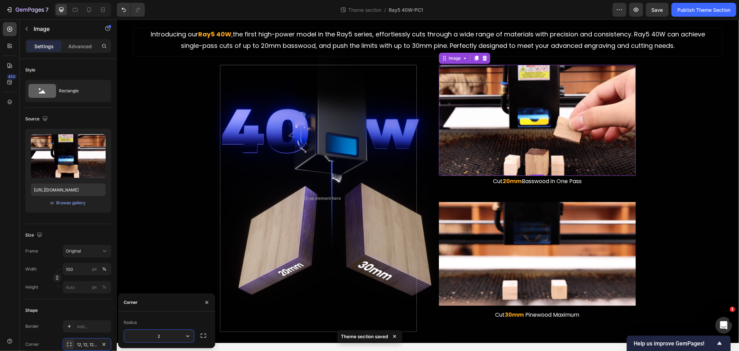
type input "24"
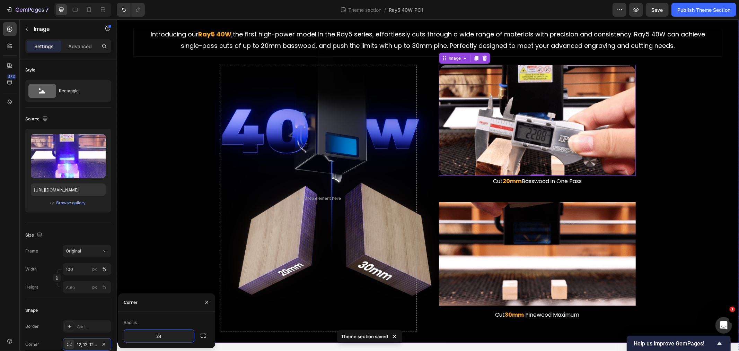
click at [178, 192] on div "Stronger, Also Thicker Heading The Ray5 Series You Know, Now More Powerful Than…" at bounding box center [427, 160] width 611 height 342
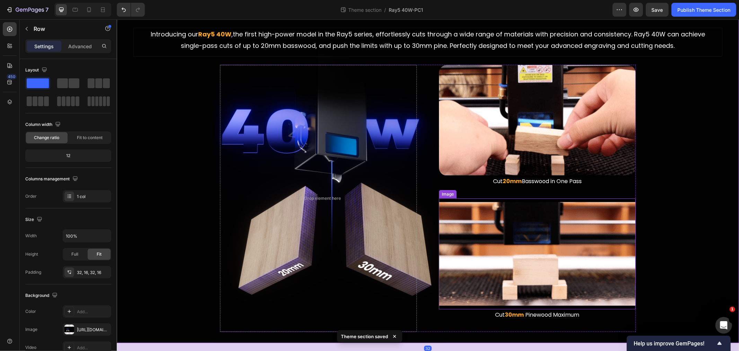
click at [580, 227] on img at bounding box center [537, 253] width 197 height 111
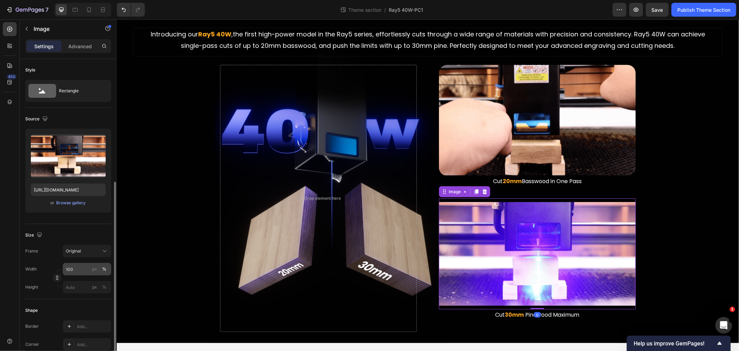
scroll to position [77, 0]
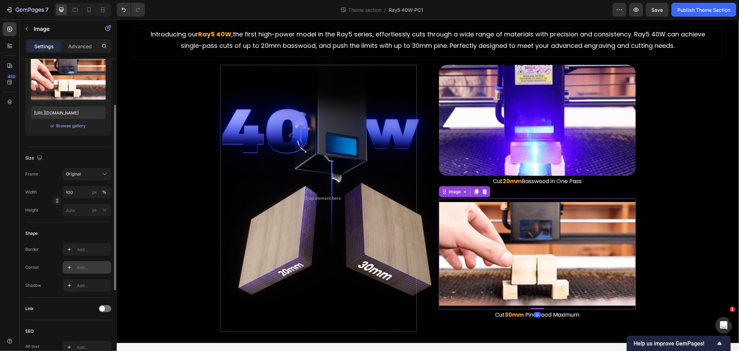
click at [88, 269] on div "Add..." at bounding box center [93, 267] width 33 height 6
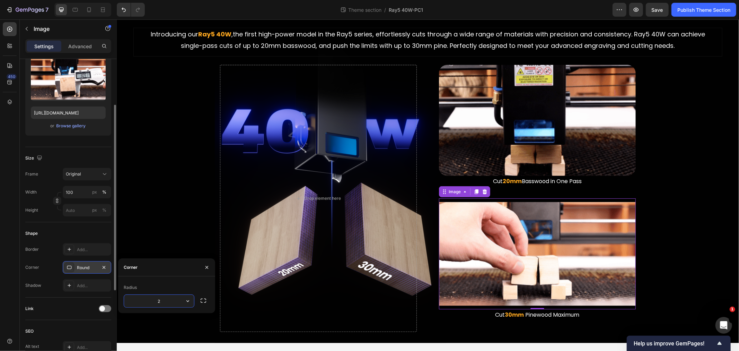
type input "24"
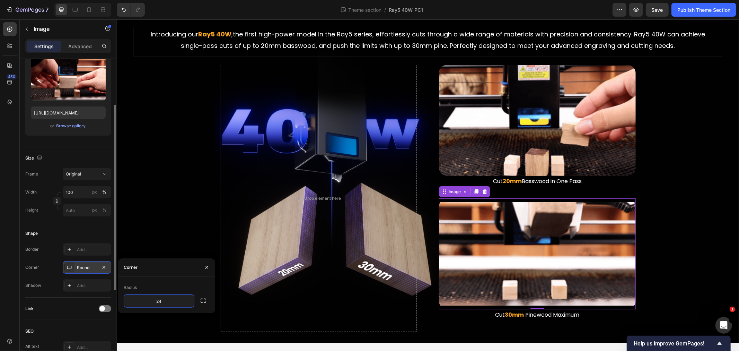
click at [173, 189] on div "Stronger, Also Thicker Heading The Ray5 Series You Know, Now More Powerful Than…" at bounding box center [427, 160] width 611 height 342
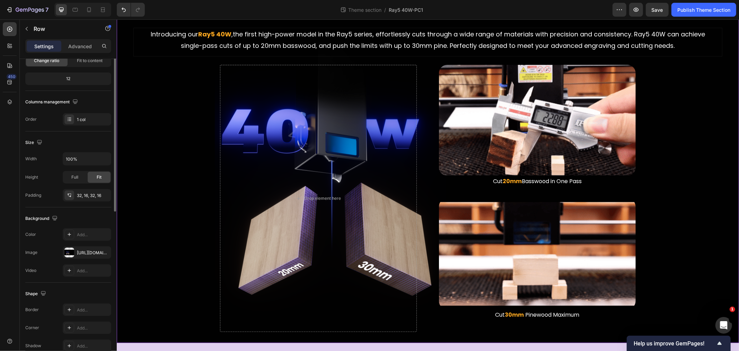
scroll to position [0, 0]
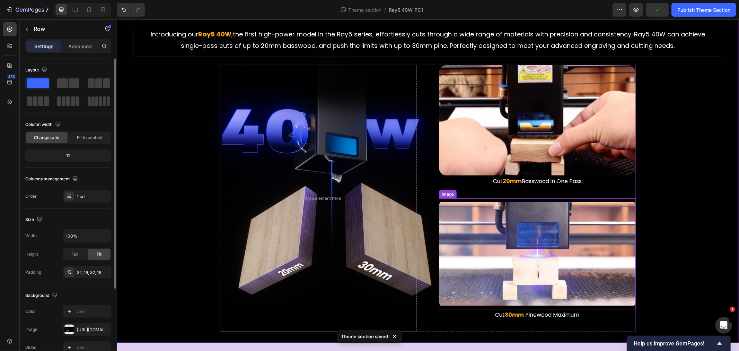
click at [611, 273] on img at bounding box center [537, 253] width 197 height 111
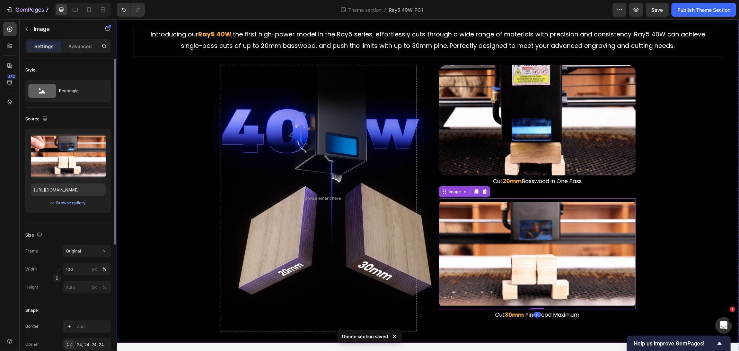
click at [662, 261] on div "Stronger, Also Thicker Heading The Ray5 Series You Know, Now More Powerful Than…" at bounding box center [427, 160] width 611 height 342
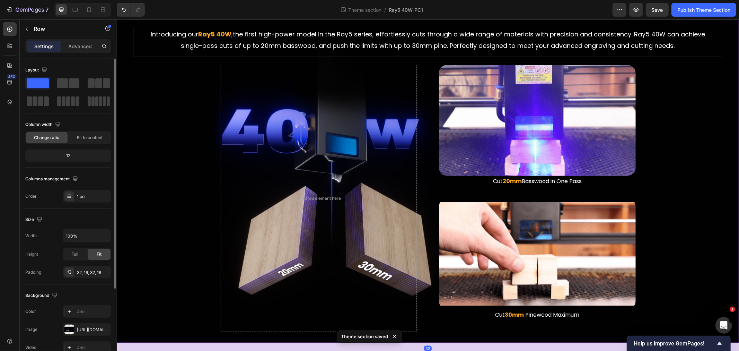
click at [675, 251] on div "Stronger, Also Thicker Heading The Ray5 Series You Know, Now More Powerful Than…" at bounding box center [427, 160] width 611 height 342
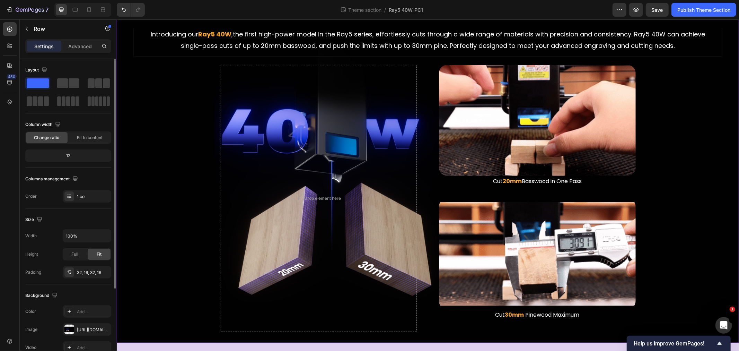
click at [557, 214] on img at bounding box center [537, 253] width 197 height 111
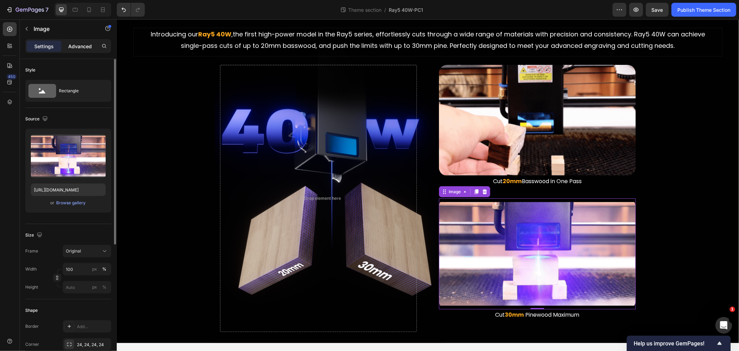
click at [88, 43] on p "Advanced" at bounding box center [80, 46] width 24 height 7
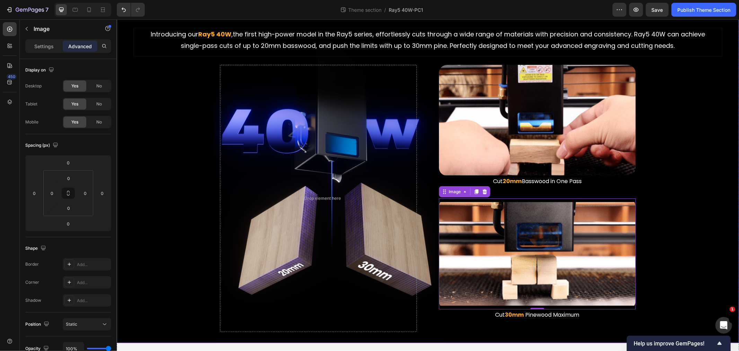
click at [697, 227] on div "Stronger, Also Thicker Heading The Ray5 Series You Know, Now More Powerful Than…" at bounding box center [427, 160] width 611 height 342
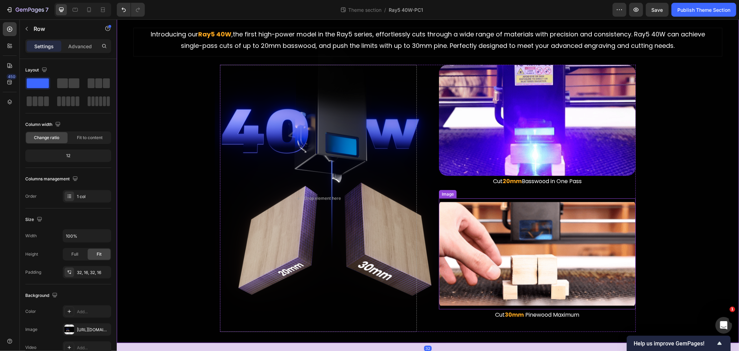
click at [538, 198] on img at bounding box center [537, 253] width 197 height 111
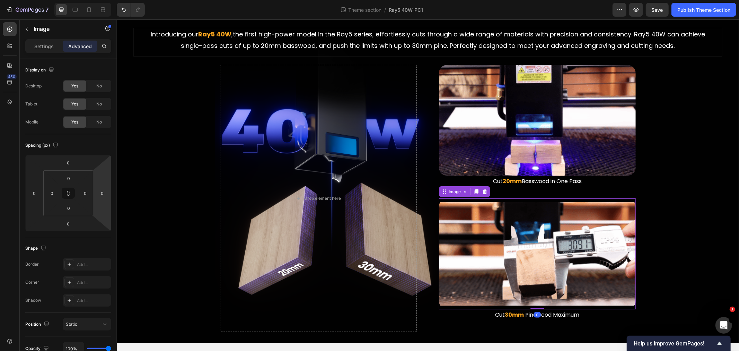
click at [526, 236] on img at bounding box center [537, 253] width 197 height 111
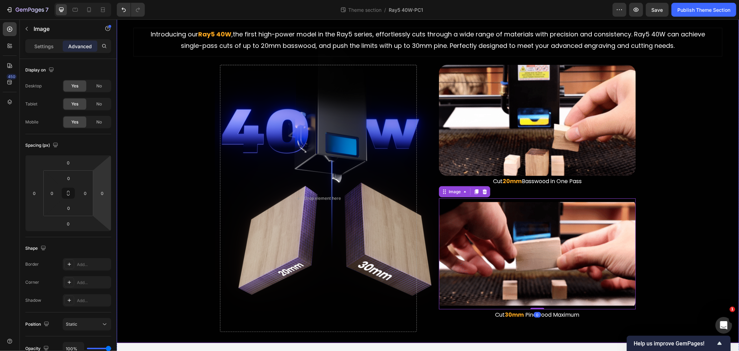
click at [696, 195] on div "Stronger, Also Thicker Heading The Ray5 Series You Know, Now More Powerful Than…" at bounding box center [427, 160] width 611 height 342
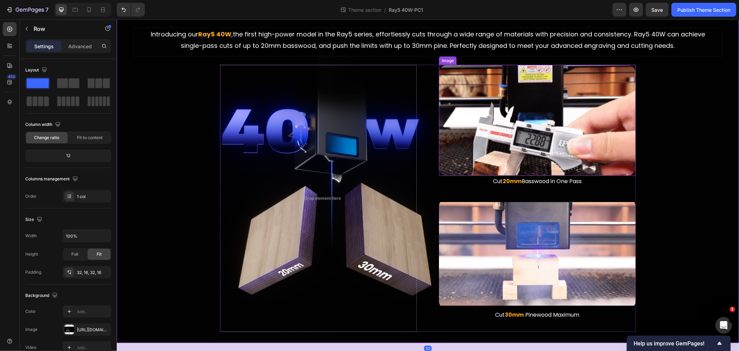
click at [577, 91] on img at bounding box center [537, 119] width 197 height 111
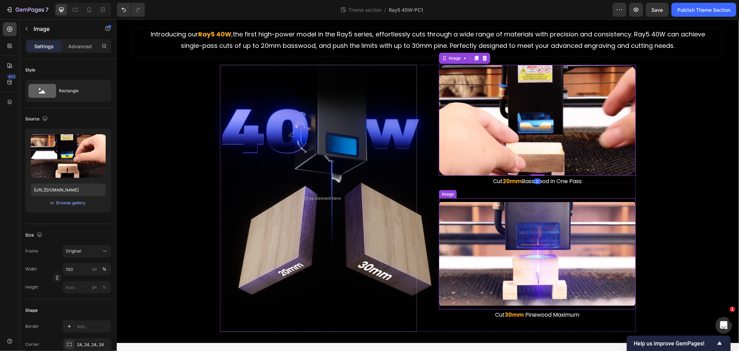
click at [591, 244] on img at bounding box center [537, 253] width 197 height 111
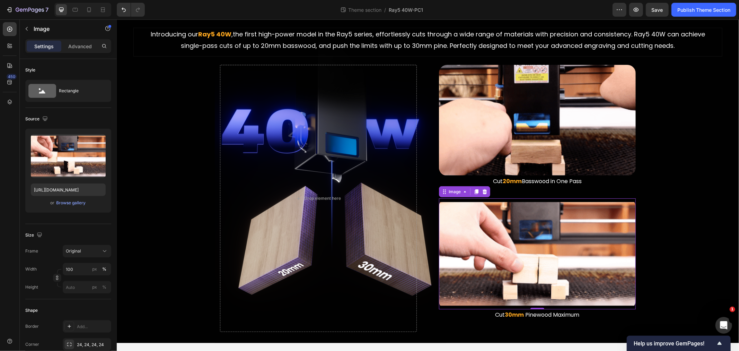
click at [681, 216] on div "Stronger, Also Thicker Heading The Ray5 Series You Know, Now More Powerful Than…" at bounding box center [427, 160] width 611 height 342
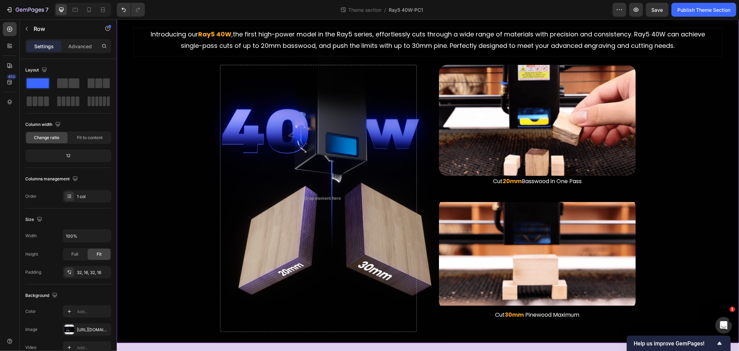
click at [672, 196] on div "Stronger, Also Thicker Heading The Ray5 Series You Know, Now More Powerful Than…" at bounding box center [427, 160] width 611 height 342
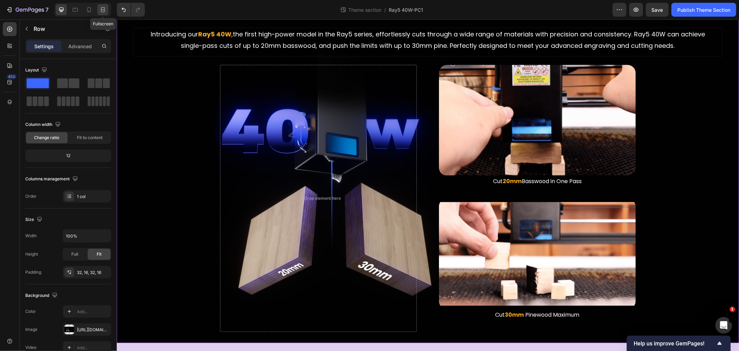
click at [104, 7] on icon at bounding box center [102, 9] width 7 height 7
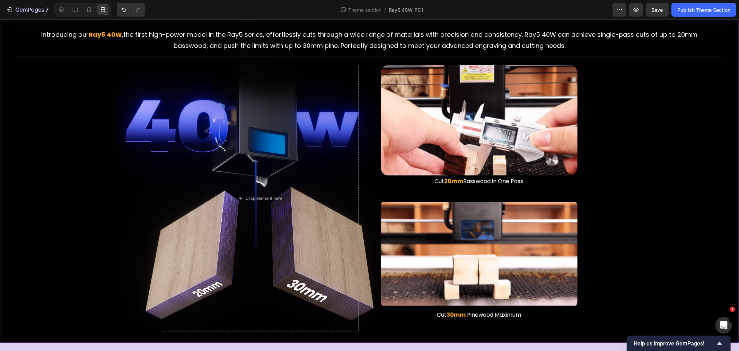
click at [76, 164] on div "Stronger, Also Thicker Heading The Ray5 Series You Know, Now More Powerful Than…" at bounding box center [370, 161] width 728 height 342
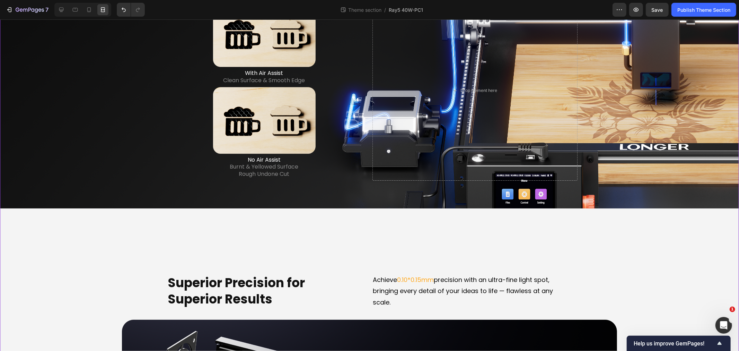
scroll to position [1531, 0]
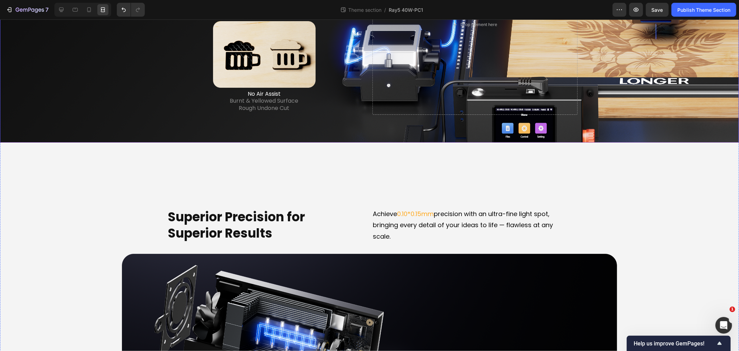
click at [76, 131] on div "Built-in Air Assist for Perfect Precision Heading With one-touch air pump contr…" at bounding box center [370, 7] width 728 height 248
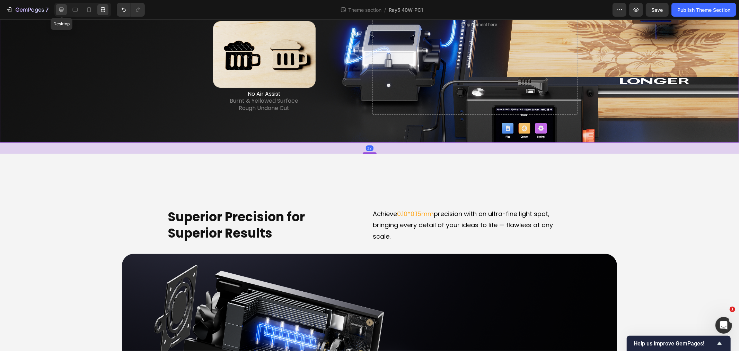
click at [64, 8] on icon at bounding box center [61, 9] width 7 height 7
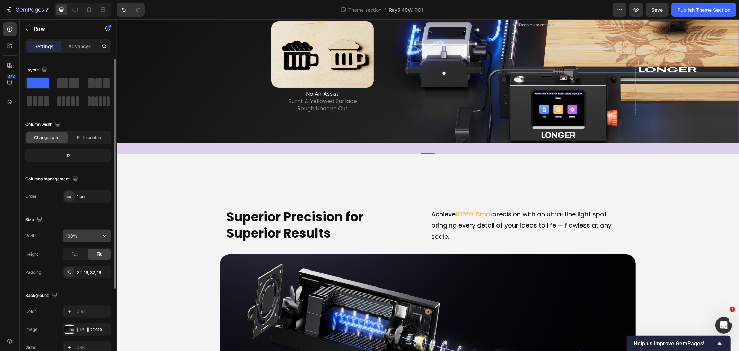
scroll to position [111, 0]
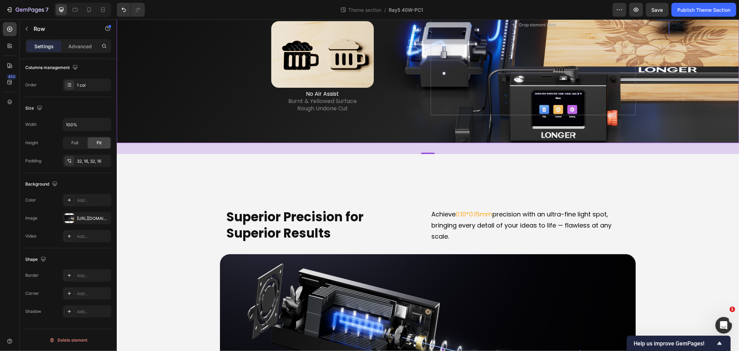
click at [197, 131] on div "Built-in Air Assist for Perfect Precision Heading With one-touch air pump contr…" at bounding box center [427, 7] width 611 height 248
click at [699, 8] on div "Publish Theme Section" at bounding box center [704, 9] width 53 height 7
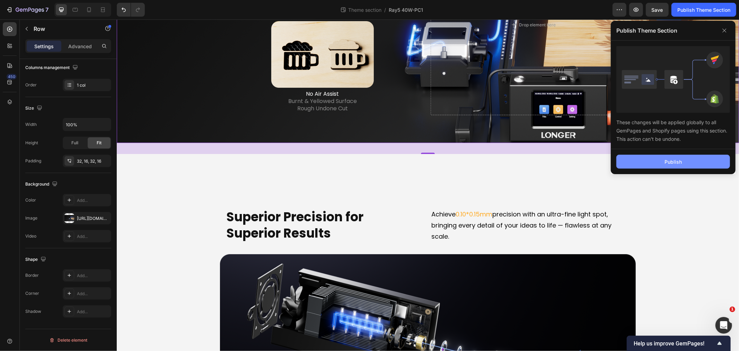
click at [666, 165] on div "Publish" at bounding box center [673, 161] width 17 height 7
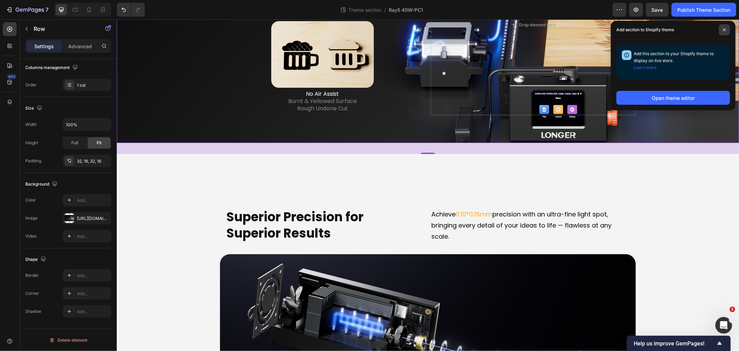
click at [723, 30] on icon at bounding box center [724, 29] width 3 height 3
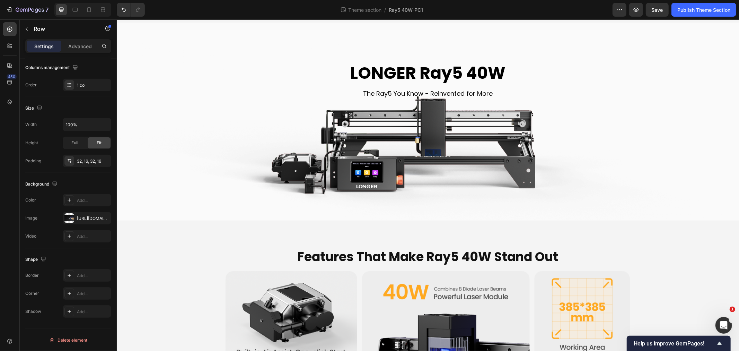
scroll to position [0, 0]
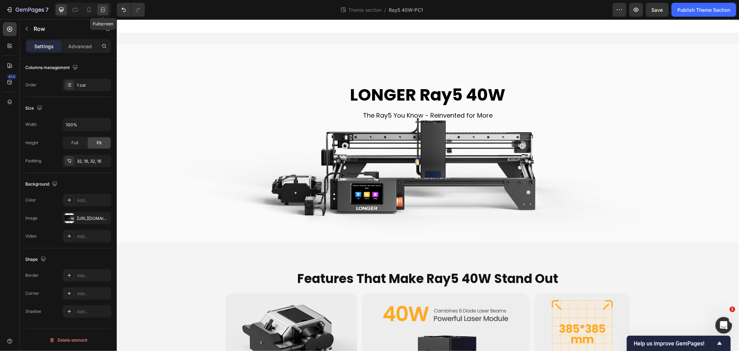
click at [101, 7] on icon at bounding box center [102, 9] width 7 height 7
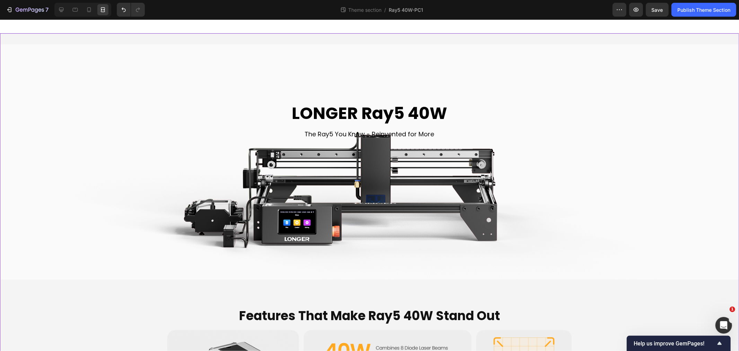
click at [203, 66] on div "Background Image" at bounding box center [369, 161] width 739 height 235
click at [63, 6] on icon at bounding box center [61, 9] width 7 height 7
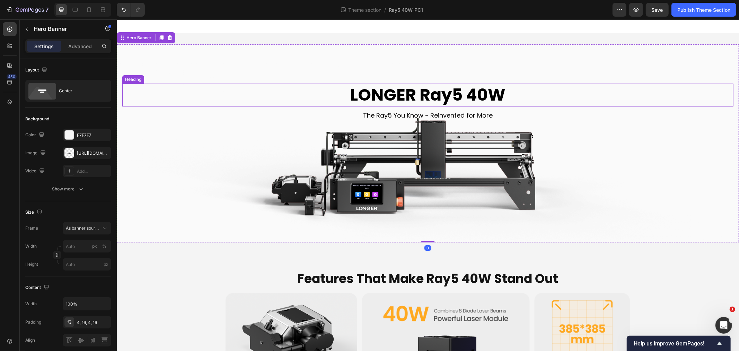
click at [397, 92] on h2 "LONGER Ray5 40W" at bounding box center [427, 94] width 611 height 23
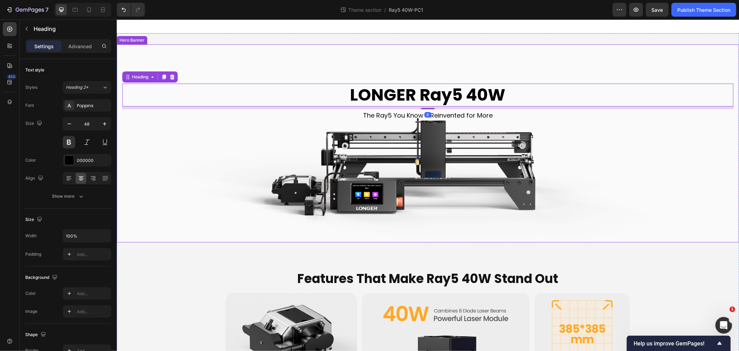
click at [355, 56] on div "Background Image" at bounding box center [427, 143] width 622 height 198
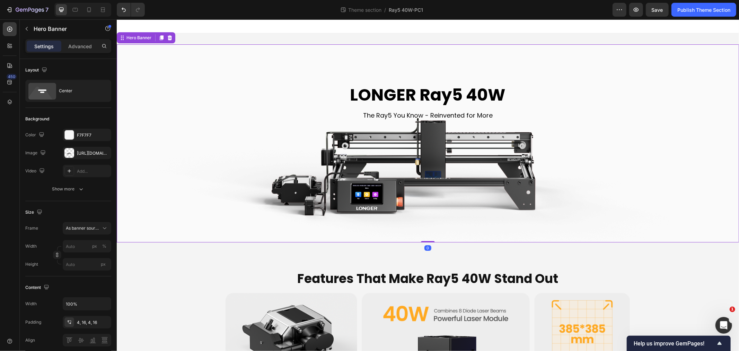
click at [360, 88] on h2 "LONGER Ray5 40W" at bounding box center [427, 94] width 611 height 23
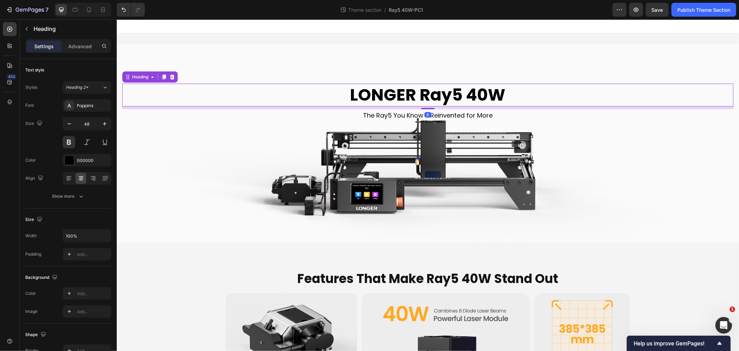
click at [79, 40] on div "Settings Advanced" at bounding box center [68, 46] width 86 height 14
click at [79, 49] on p "Advanced" at bounding box center [80, 46] width 24 height 7
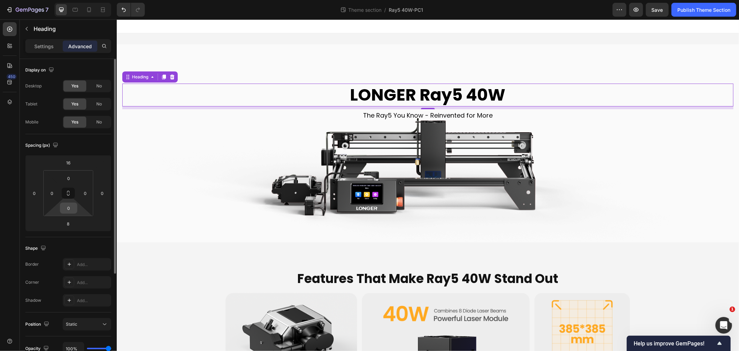
click at [70, 206] on input "0" at bounding box center [69, 208] width 14 height 10
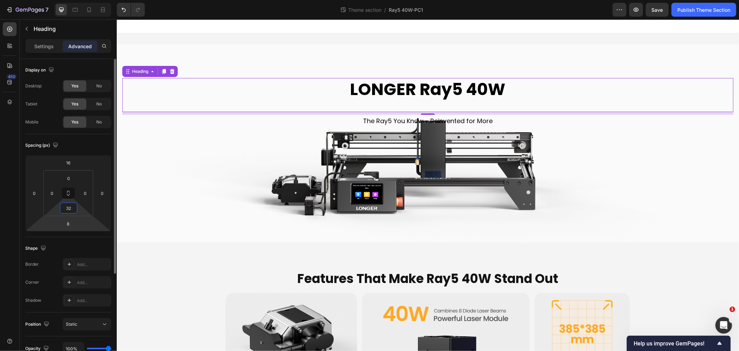
type input "3"
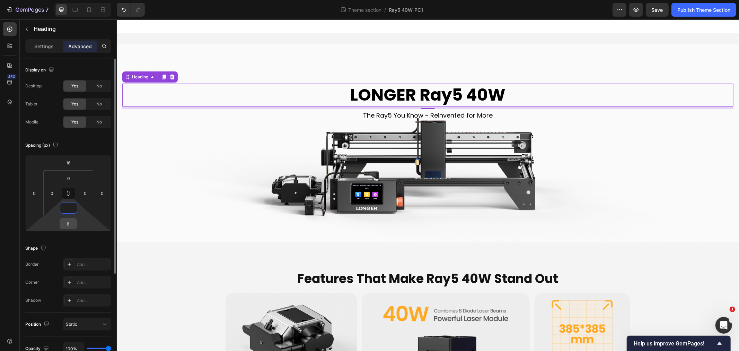
type input "0"
click at [68, 223] on input "8" at bounding box center [68, 223] width 14 height 10
type input "32"
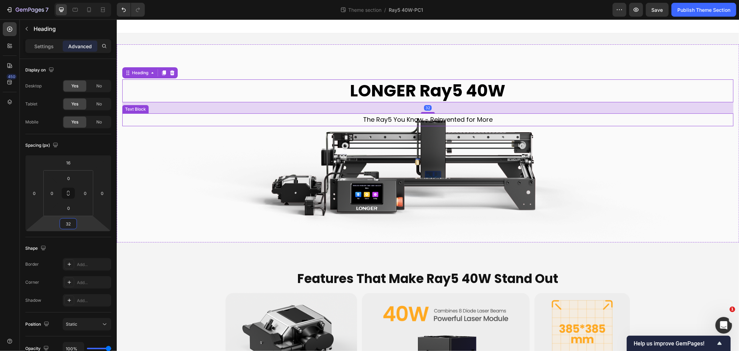
click at [328, 114] on p "The Ray5 You Know - Reinvented for More" at bounding box center [428, 119] width 610 height 11
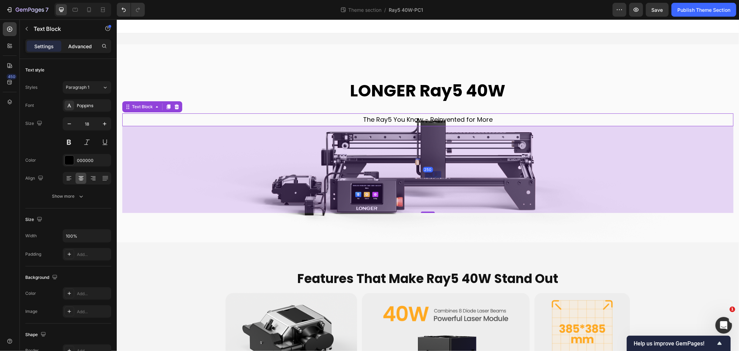
click at [78, 49] on p "Advanced" at bounding box center [80, 46] width 24 height 7
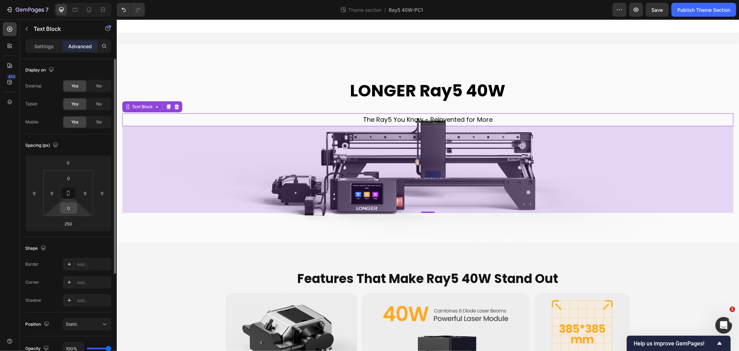
click at [71, 209] on input "0" at bounding box center [69, 208] width 14 height 10
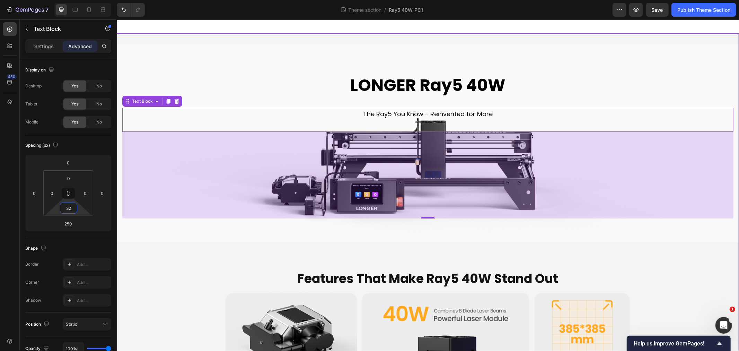
type input "3"
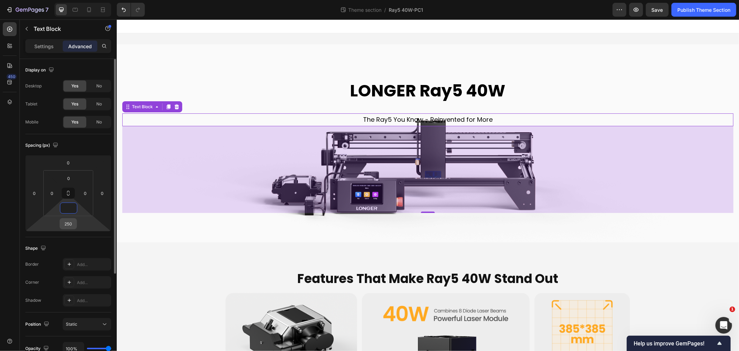
click at [71, 225] on input "250" at bounding box center [68, 223] width 14 height 10
type input "0"
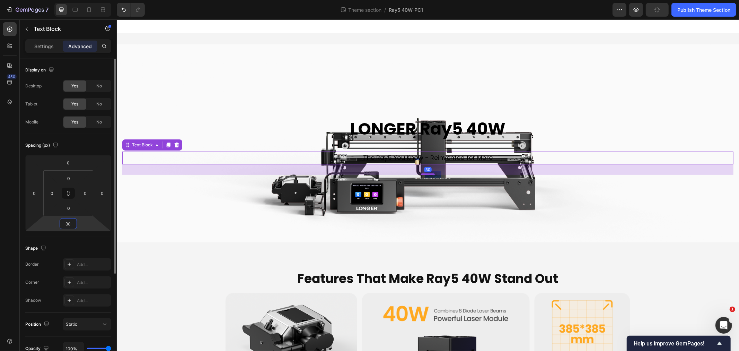
type input "300"
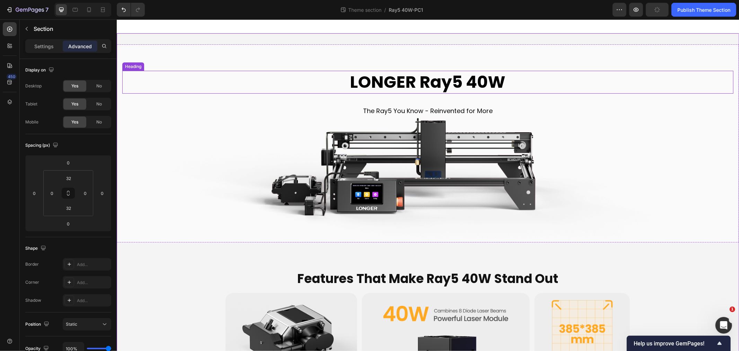
click at [428, 80] on h2 "LONGER Ray5 40W" at bounding box center [427, 81] width 611 height 23
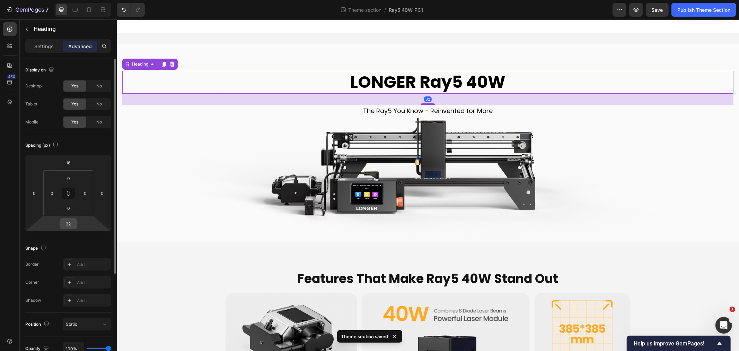
click at [71, 225] on input "32" at bounding box center [68, 223] width 14 height 10
type input "16"
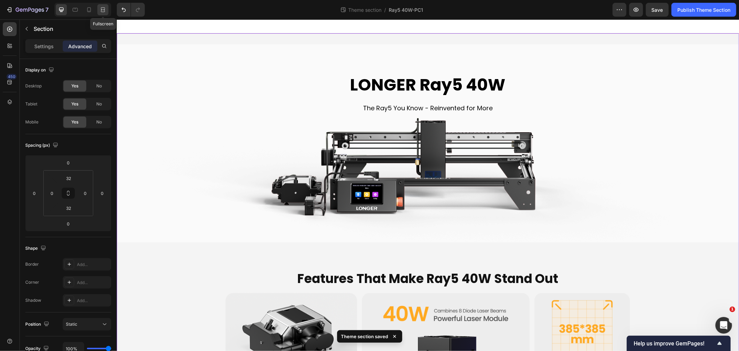
click at [105, 10] on icon at bounding box center [104, 10] width 2 height 2
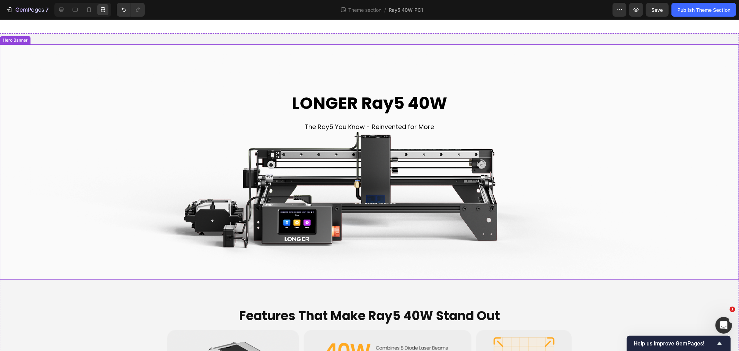
click at [95, 159] on div "LONGER Ray5 40W Heading The Ray5 You Know - Reinvented for More Text Block" at bounding box center [370, 161] width 728 height 151
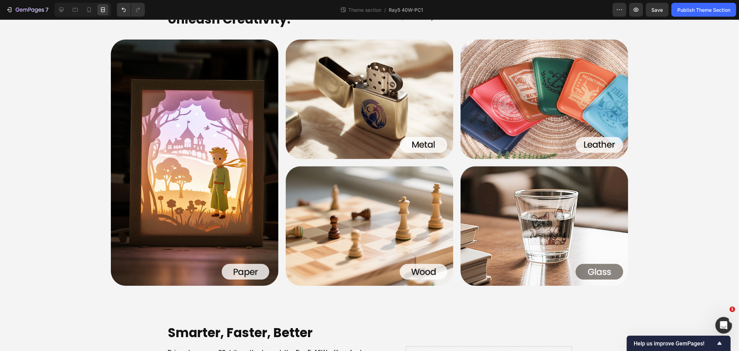
scroll to position [962, 0]
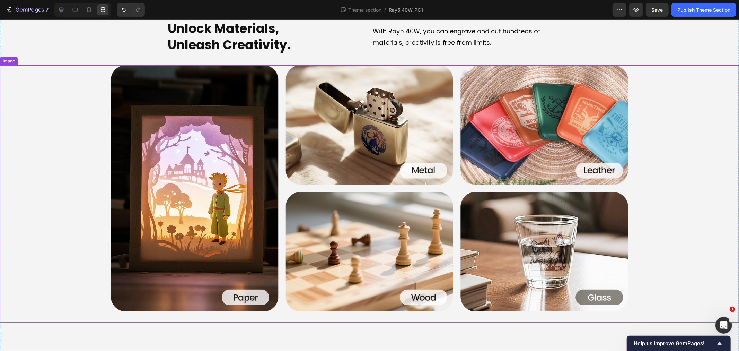
click at [231, 158] on img at bounding box center [369, 188] width 517 height 246
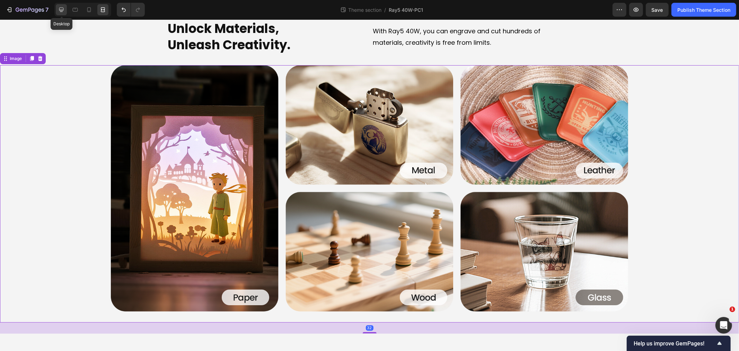
click at [60, 8] on icon at bounding box center [61, 9] width 7 height 7
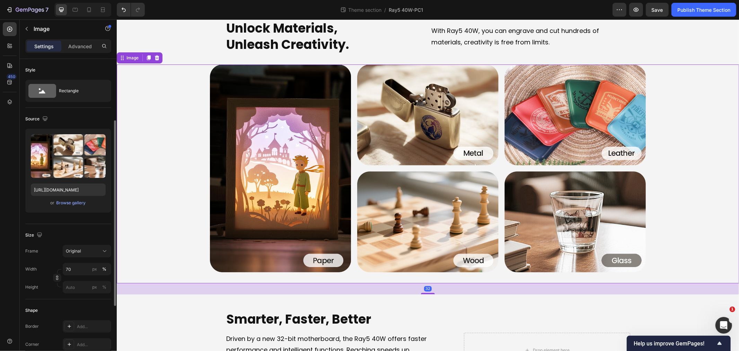
scroll to position [38, 0]
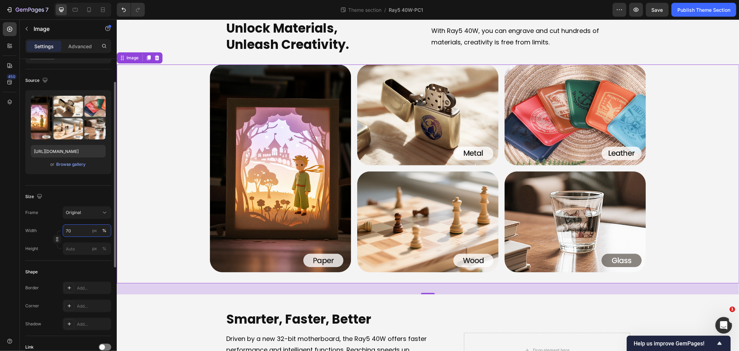
click at [81, 228] on input "70" at bounding box center [87, 230] width 49 height 12
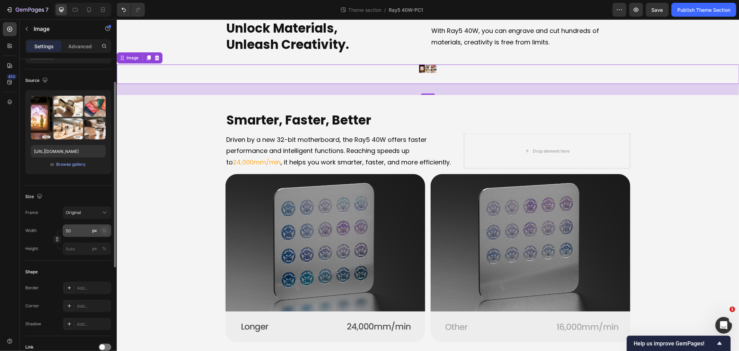
click at [108, 229] on button "%" at bounding box center [104, 230] width 8 height 8
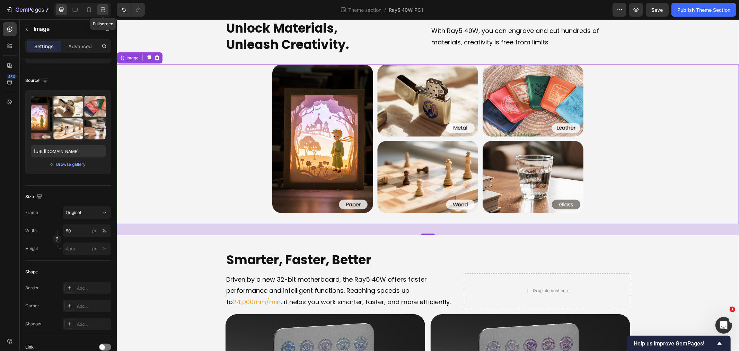
click at [101, 12] on icon at bounding box center [102, 9] width 7 height 7
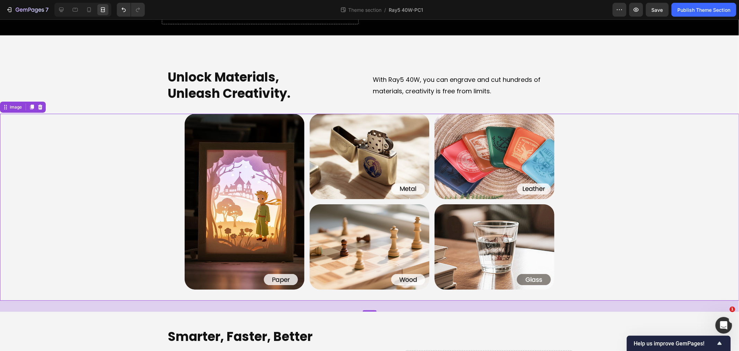
scroll to position [886, 0]
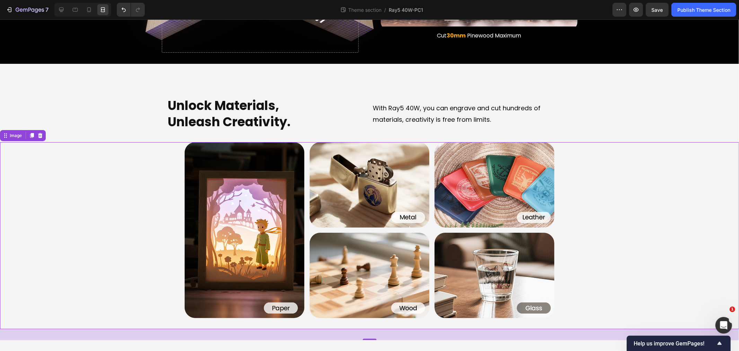
click at [244, 242] on img at bounding box center [370, 230] width 370 height 176
click at [62, 8] on icon at bounding box center [61, 9] width 7 height 7
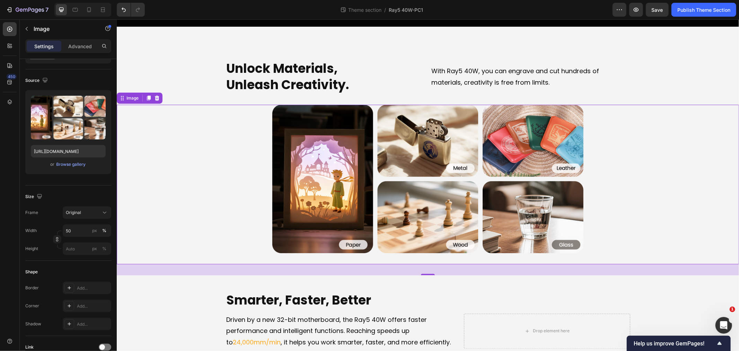
scroll to position [848, 0]
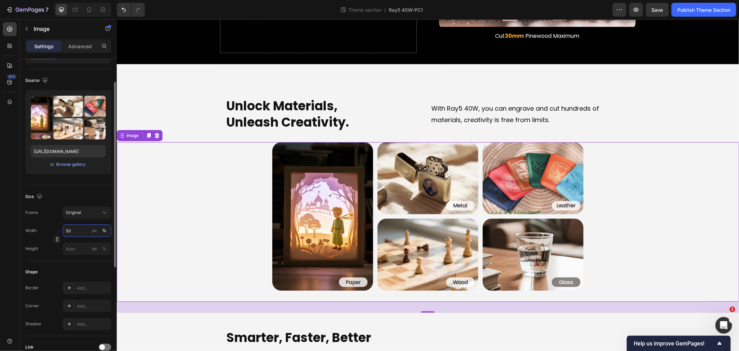
click at [76, 229] on input "50" at bounding box center [87, 230] width 49 height 12
type input "5"
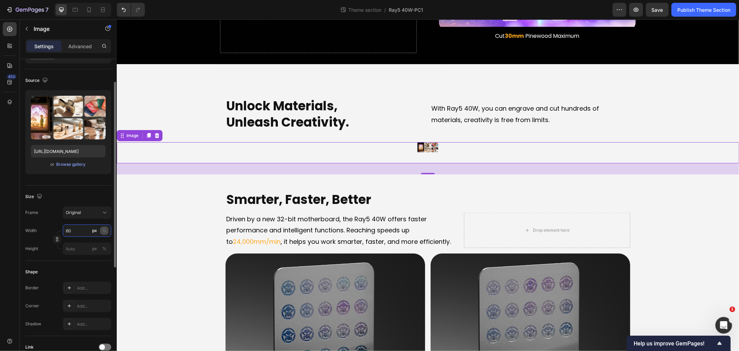
type input "60"
click at [103, 229] on div "%" at bounding box center [104, 230] width 4 height 6
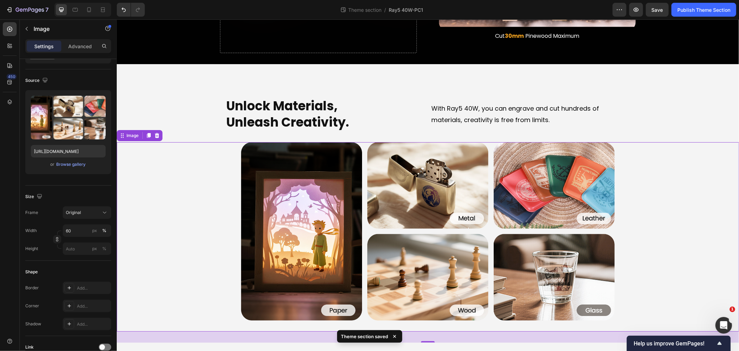
click at [195, 191] on div at bounding box center [427, 231] width 622 height 178
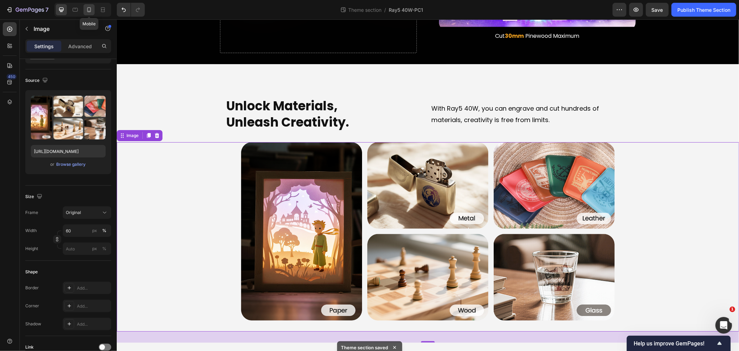
click at [92, 7] on icon at bounding box center [89, 9] width 7 height 7
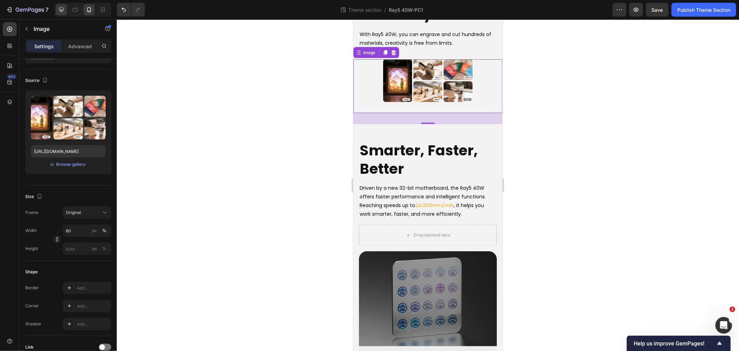
scroll to position [1021, 0]
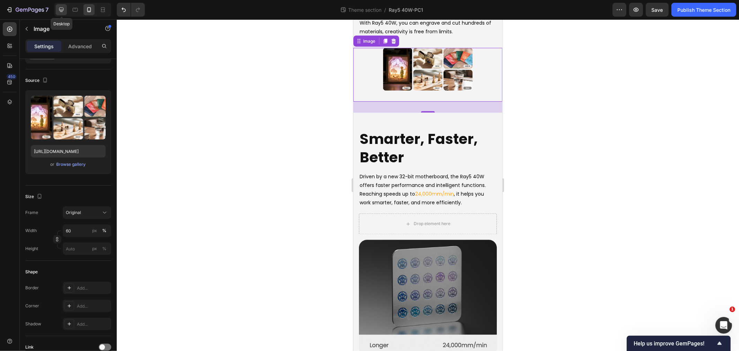
click at [62, 10] on icon at bounding box center [61, 10] width 5 height 5
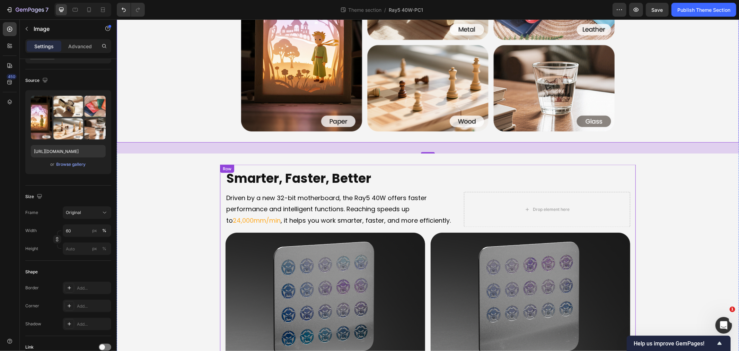
scroll to position [944, 0]
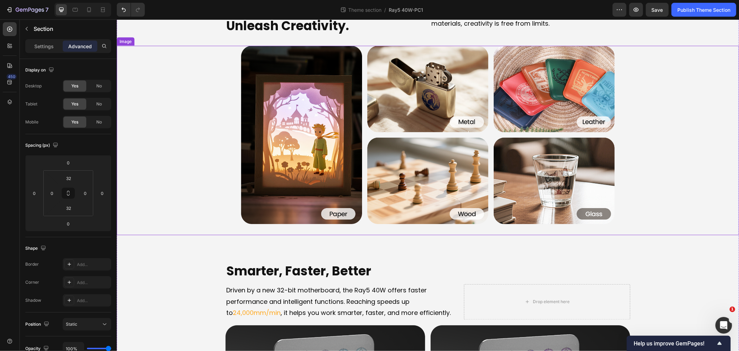
scroll to position [868, 0]
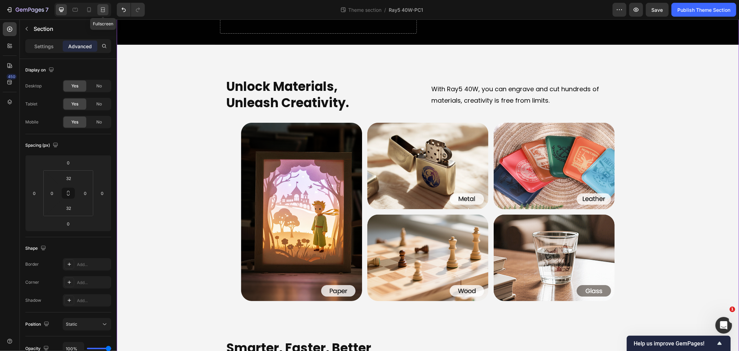
click at [104, 9] on icon at bounding box center [102, 9] width 7 height 7
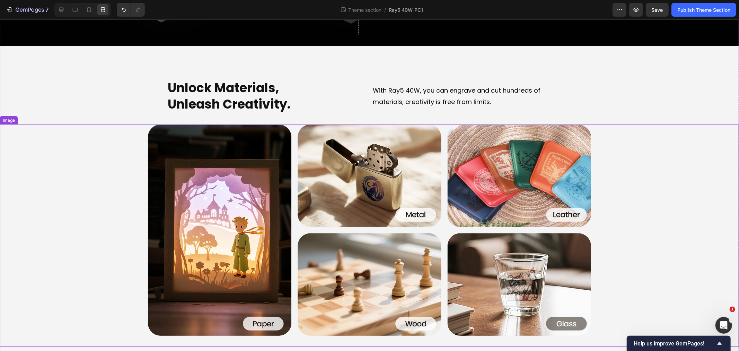
scroll to position [905, 0]
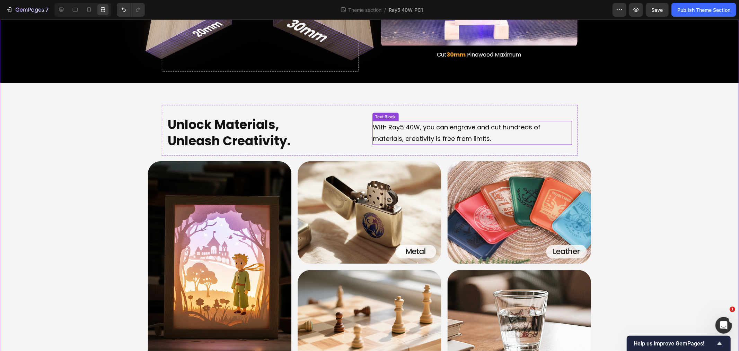
click at [439, 136] on p "With Ray5 40W, you can engrave and cut hundreds of materials, creativity is fre…" at bounding box center [472, 132] width 198 height 23
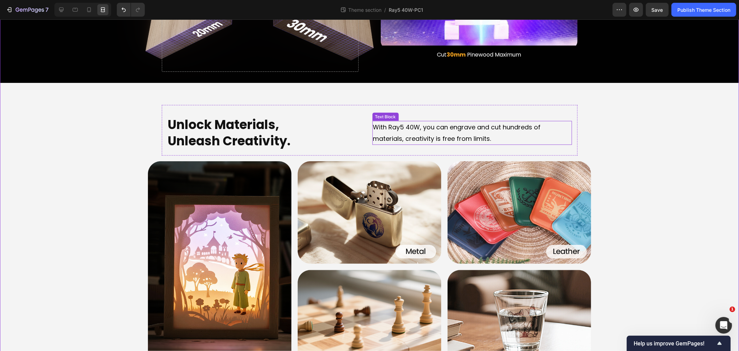
click at [439, 136] on p "With Ray5 40W, you can engrave and cut hundreds of materials, creativity is fre…" at bounding box center [472, 132] width 198 height 23
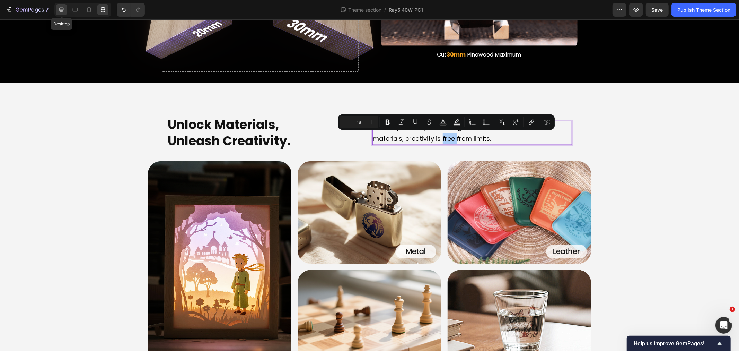
click at [64, 9] on icon at bounding box center [61, 9] width 7 height 7
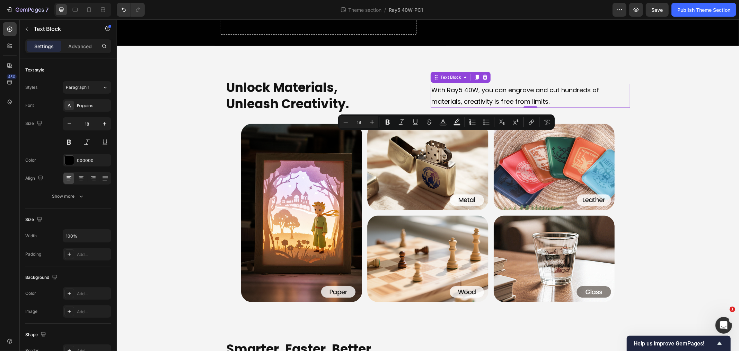
scroll to position [829, 0]
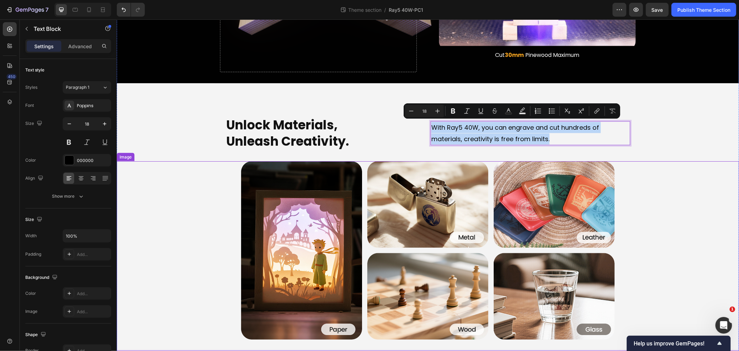
click at [193, 205] on div at bounding box center [427, 250] width 622 height 178
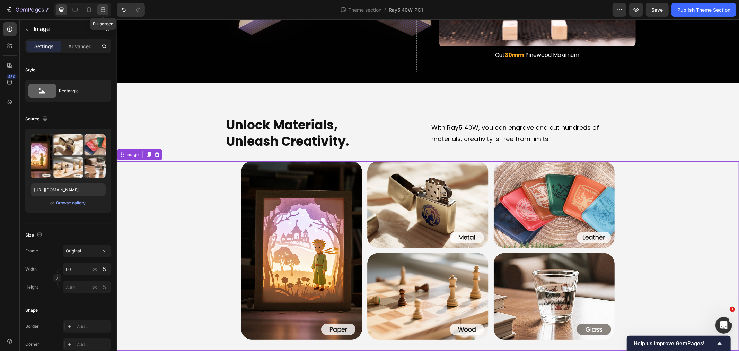
click at [105, 9] on icon at bounding box center [104, 10] width 2 height 2
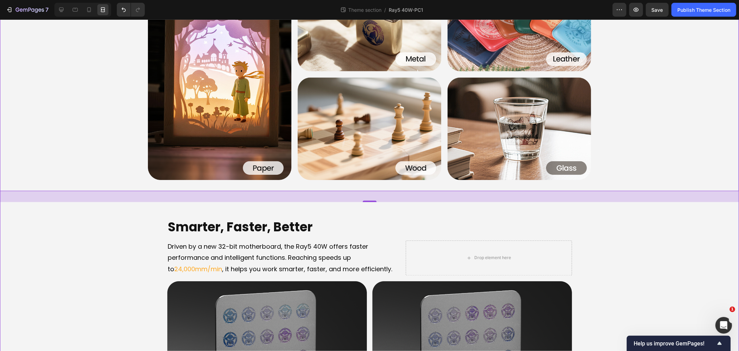
scroll to position [1213, 0]
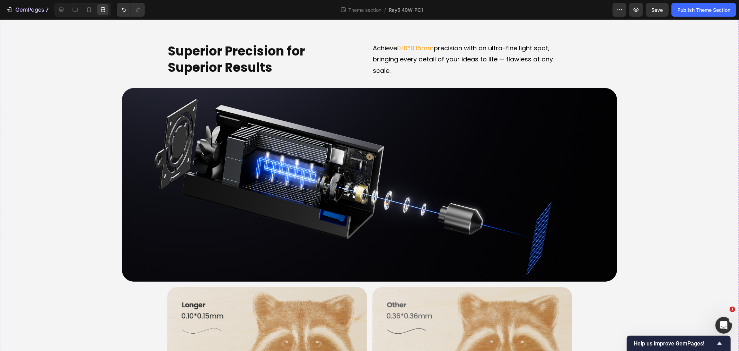
scroll to position [1714, 0]
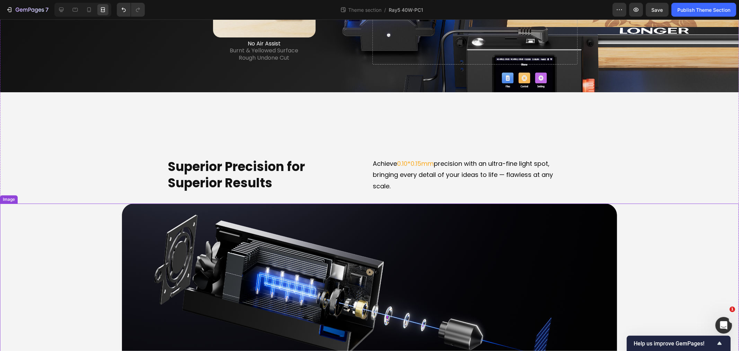
click at [91, 252] on div at bounding box center [370, 299] width 728 height 193
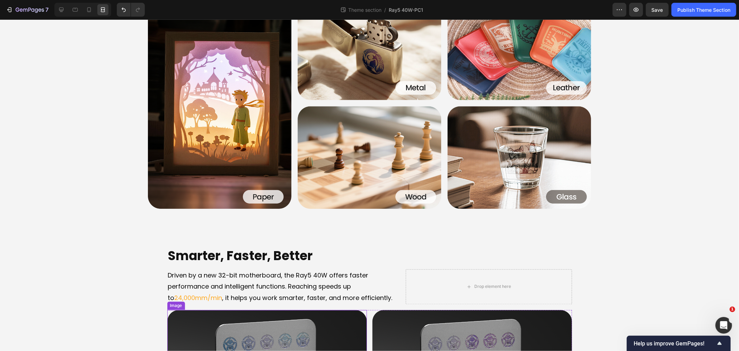
scroll to position [943, 0]
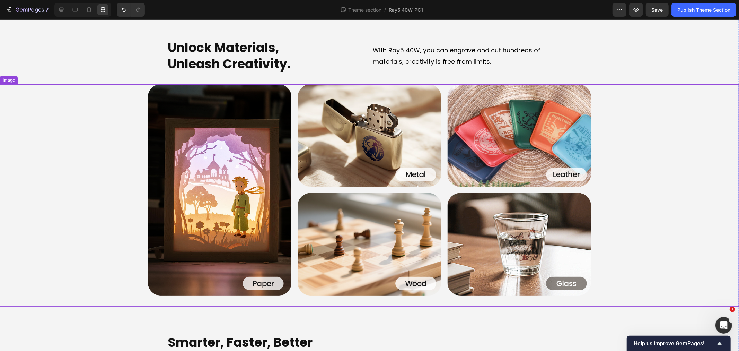
click at [224, 243] on img at bounding box center [370, 189] width 444 height 211
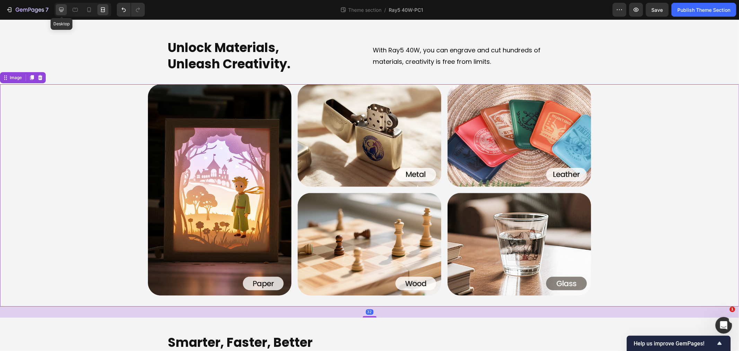
click at [58, 8] on icon at bounding box center [61, 9] width 7 height 7
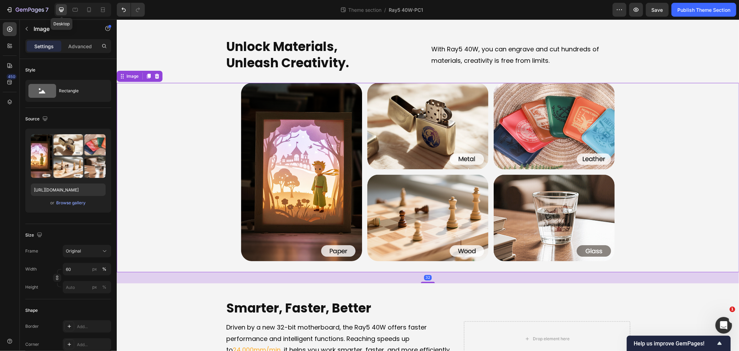
scroll to position [906, 0]
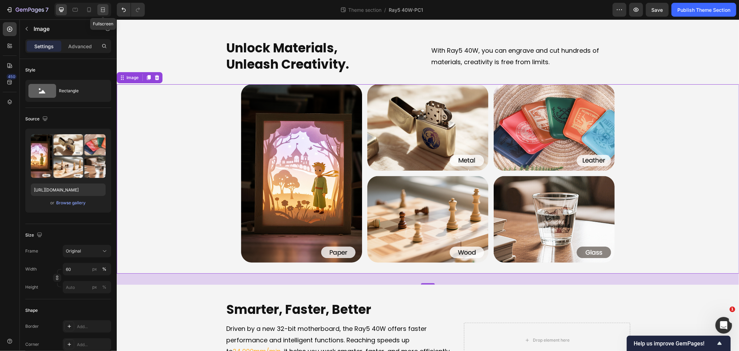
click at [99, 12] on icon at bounding box center [102, 9] width 7 height 7
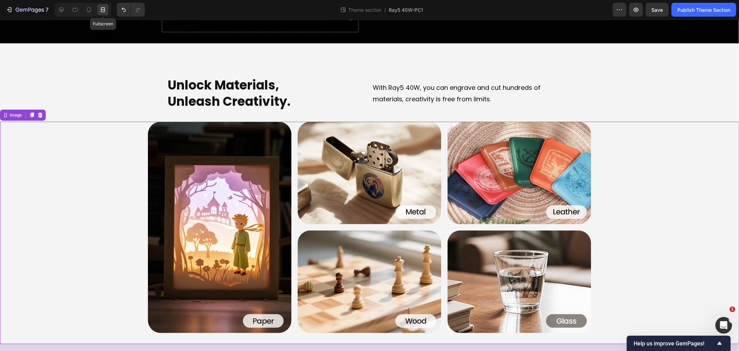
scroll to position [943, 0]
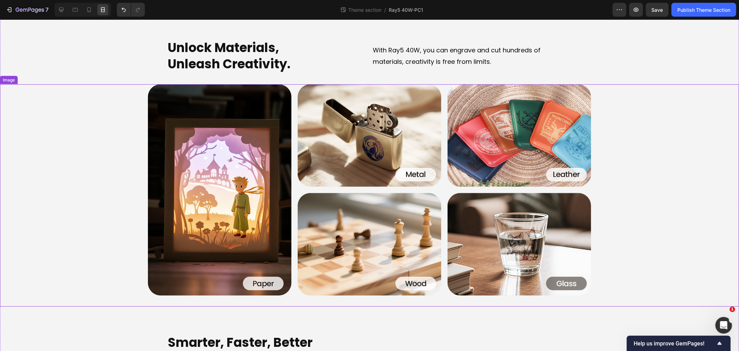
click at [100, 177] on div at bounding box center [369, 189] width 739 height 211
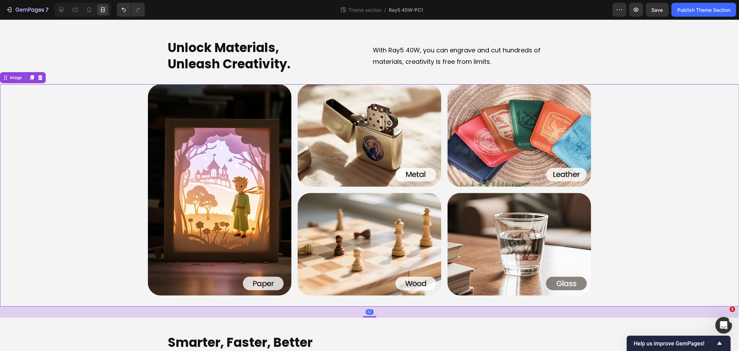
scroll to position [751, 0]
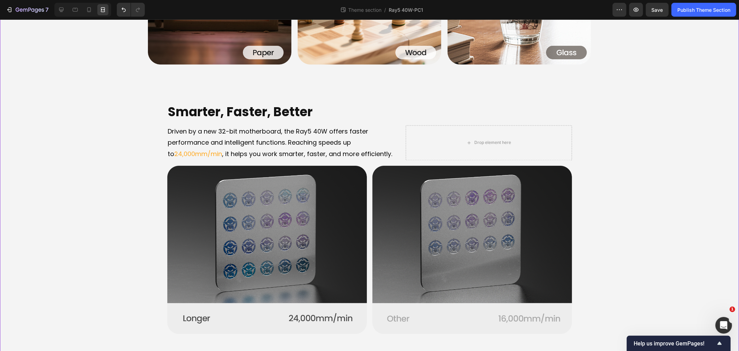
scroll to position [1290, 0]
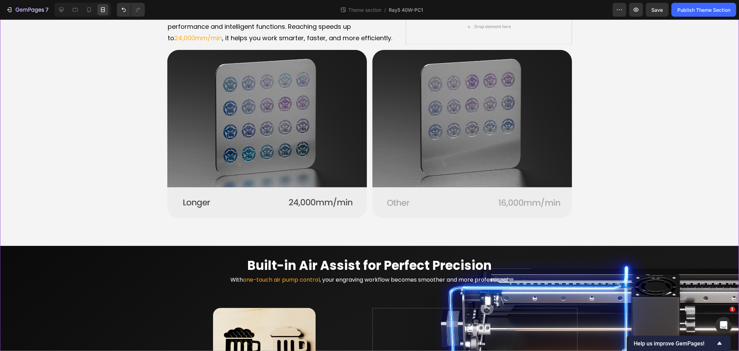
click at [609, 162] on div "LONGER Ray5 40W Heading The Ray5 You Know - Reinvented for More Text Block Hero…" at bounding box center [369, 314] width 739 height 3121
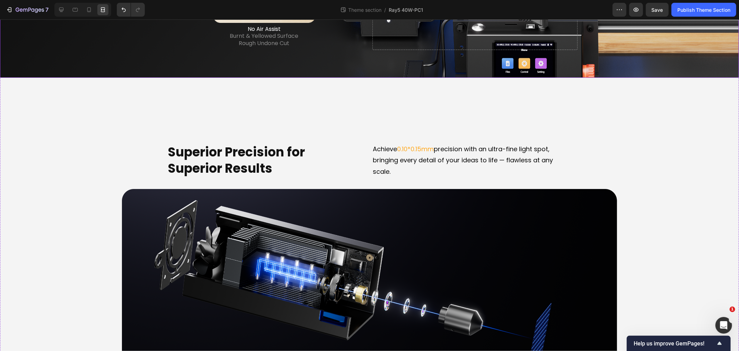
scroll to position [1752, 0]
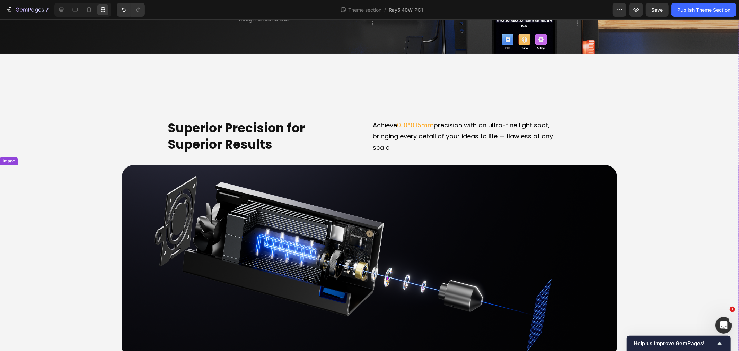
click at [103, 207] on div at bounding box center [370, 261] width 728 height 193
click at [56, 8] on div at bounding box center [61, 9] width 11 height 11
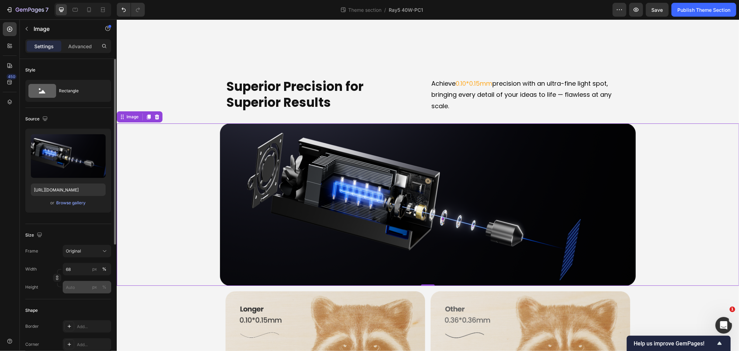
scroll to position [1681, 0]
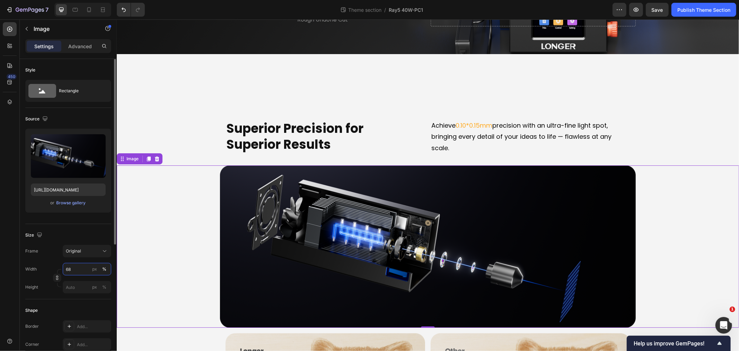
click at [80, 271] on input "68" at bounding box center [87, 269] width 49 height 12
type input "60"
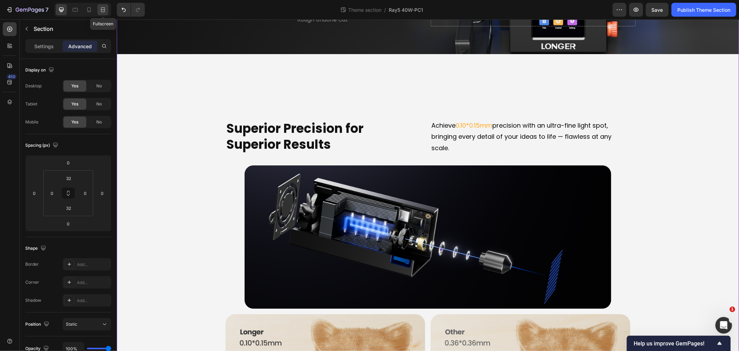
click at [98, 10] on div at bounding box center [102, 9] width 11 height 11
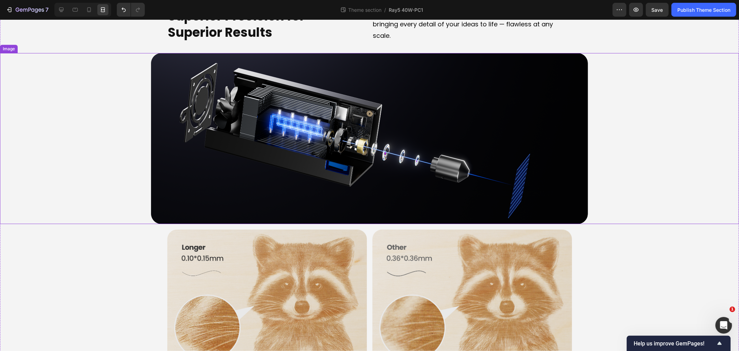
scroll to position [1945, 0]
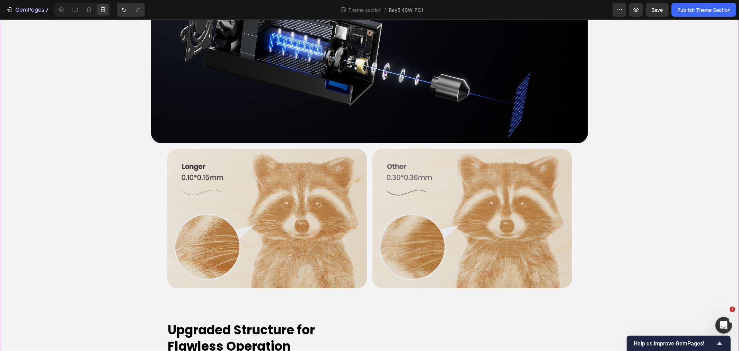
click at [162, 201] on div "Image Image Row" at bounding box center [370, 218] width 416 height 151
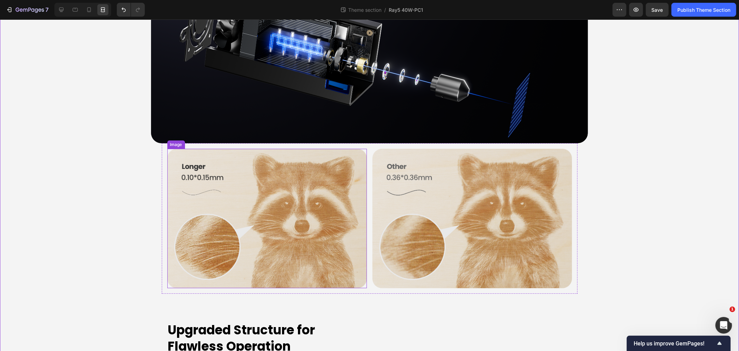
click at [167, 174] on img at bounding box center [267, 218] width 200 height 140
click at [62, 8] on icon at bounding box center [61, 9] width 7 height 7
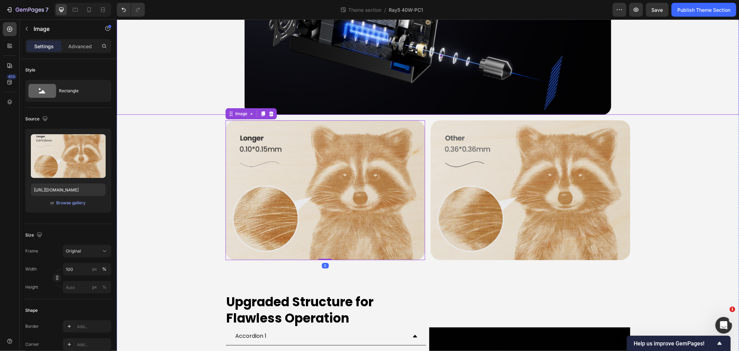
scroll to position [1874, 0]
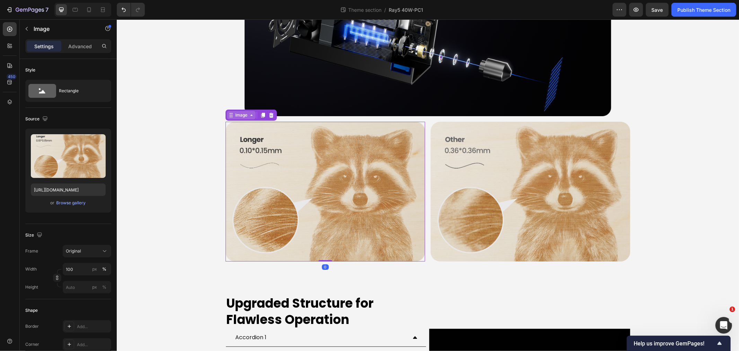
click at [241, 112] on div "Image" at bounding box center [241, 115] width 15 height 6
click at [240, 100] on div "Row 2 cols" at bounding box center [240, 102] width 24 height 4
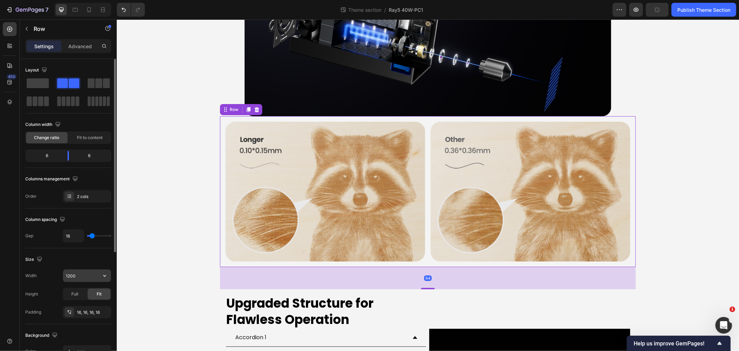
scroll to position [191, 0]
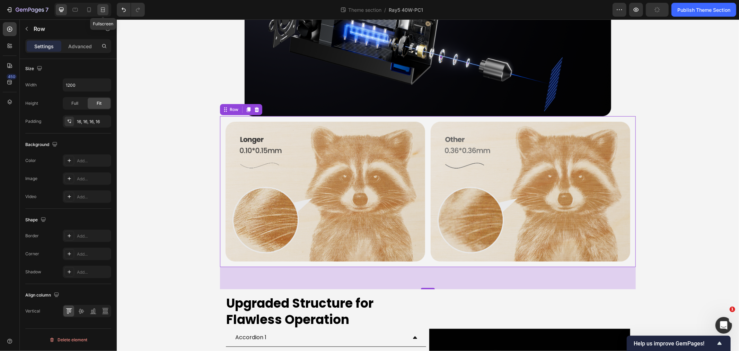
click at [102, 10] on icon at bounding box center [102, 9] width 7 height 7
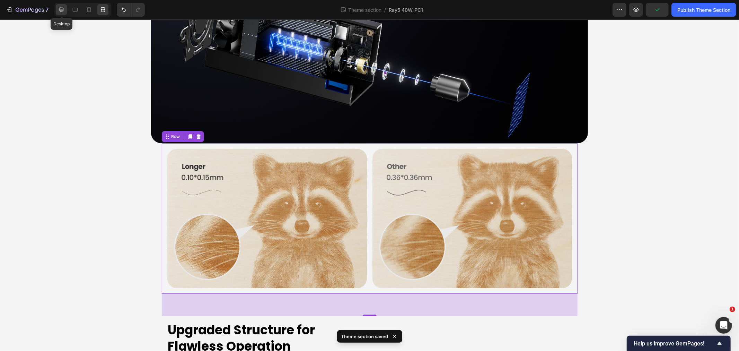
click at [60, 8] on icon at bounding box center [61, 10] width 5 height 5
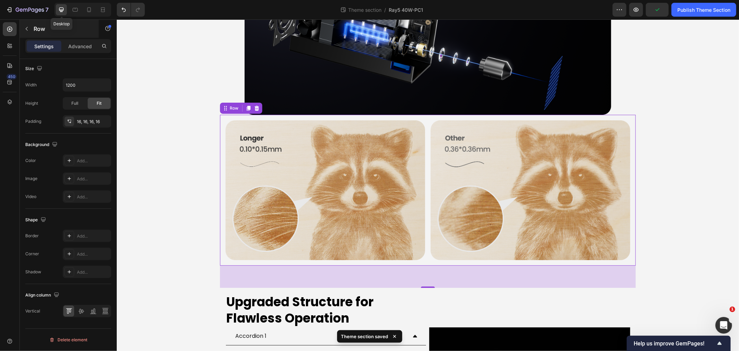
scroll to position [1874, 0]
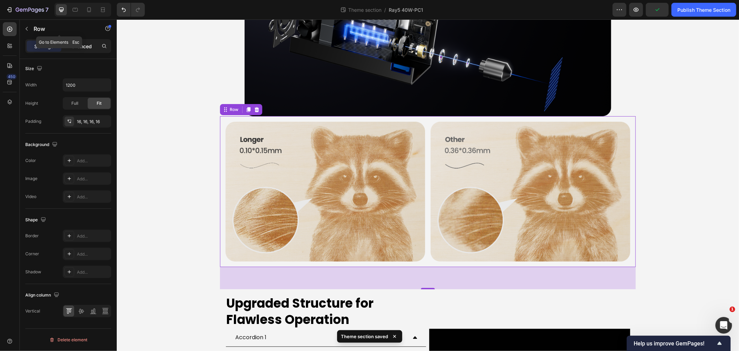
click at [83, 47] on p "Advanced" at bounding box center [80, 46] width 24 height 7
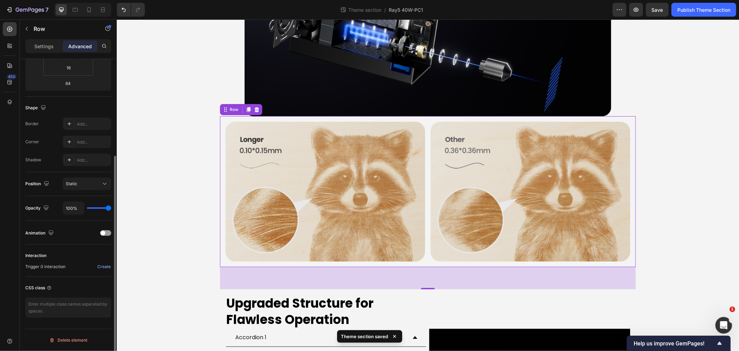
scroll to position [0, 0]
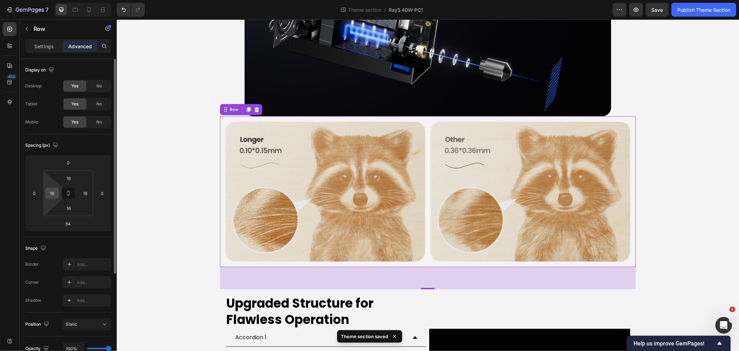
click at [53, 191] on input "16" at bounding box center [52, 193] width 10 height 10
type input "0"
click at [88, 195] on input "16" at bounding box center [85, 193] width 10 height 10
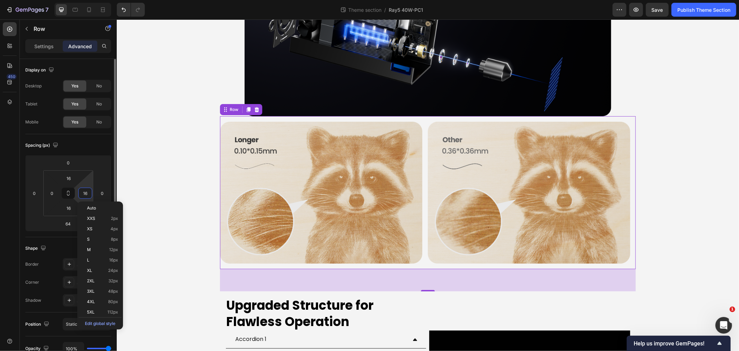
type input "0"
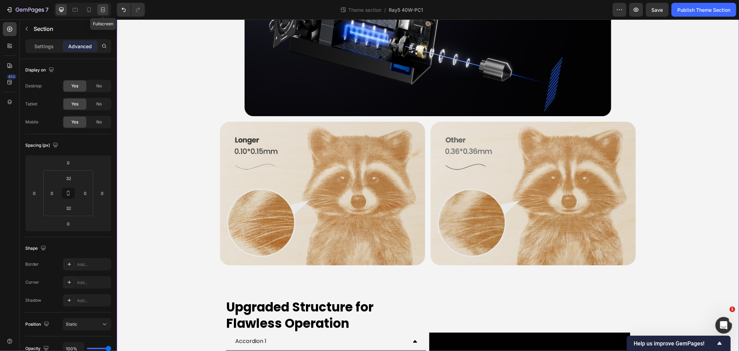
click at [105, 9] on icon at bounding box center [102, 9] width 7 height 7
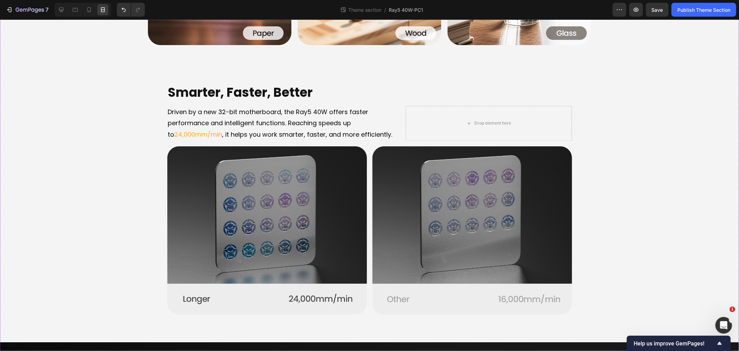
scroll to position [1463, 0]
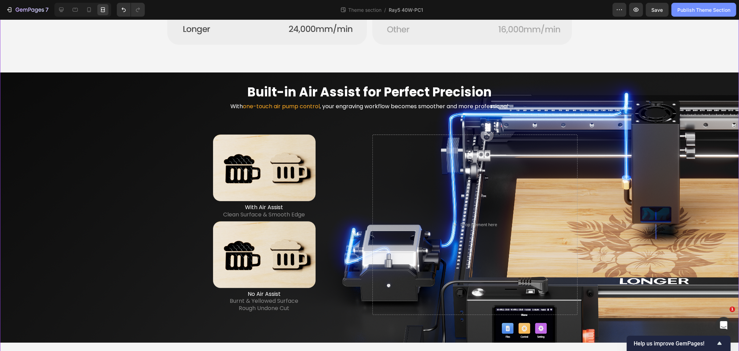
click at [693, 9] on div "Publish Theme Section" at bounding box center [704, 9] width 53 height 7
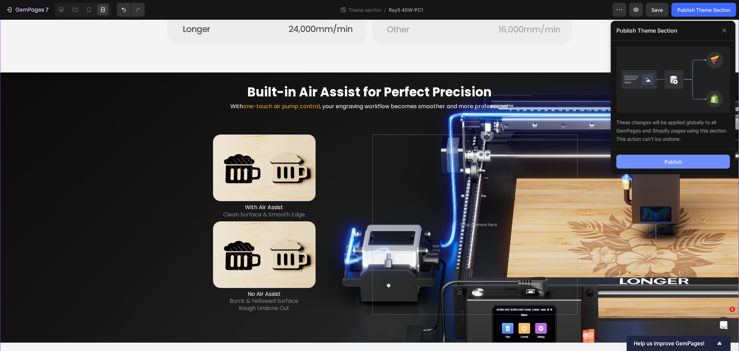
click at [677, 160] on div "Publish" at bounding box center [673, 161] width 17 height 7
